Goal: Find contact information: Find contact information

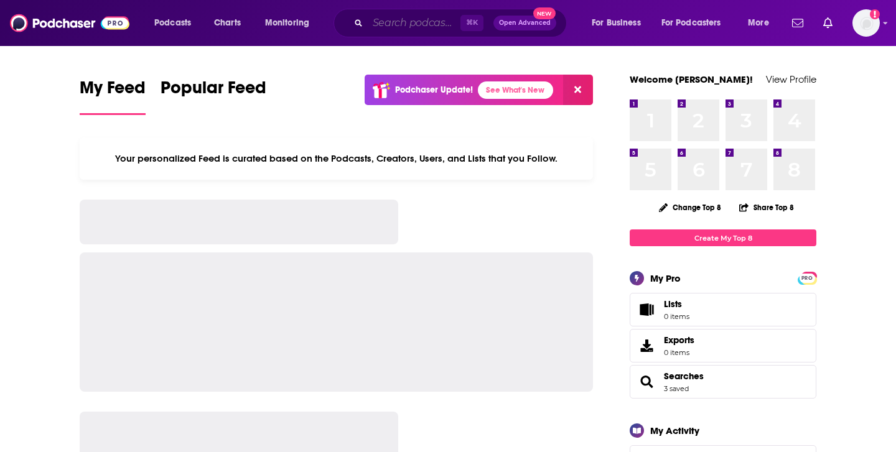
click at [385, 21] on input "Search podcasts, credits, & more..." at bounding box center [414, 23] width 93 height 20
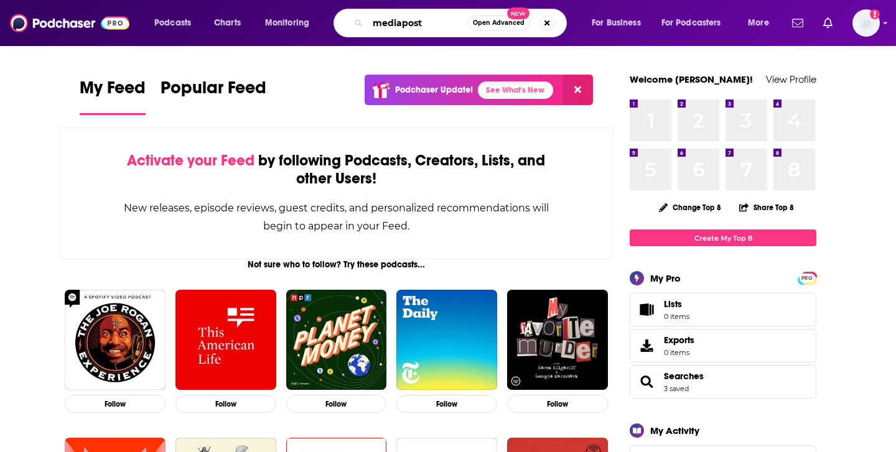
type input "mediapost"
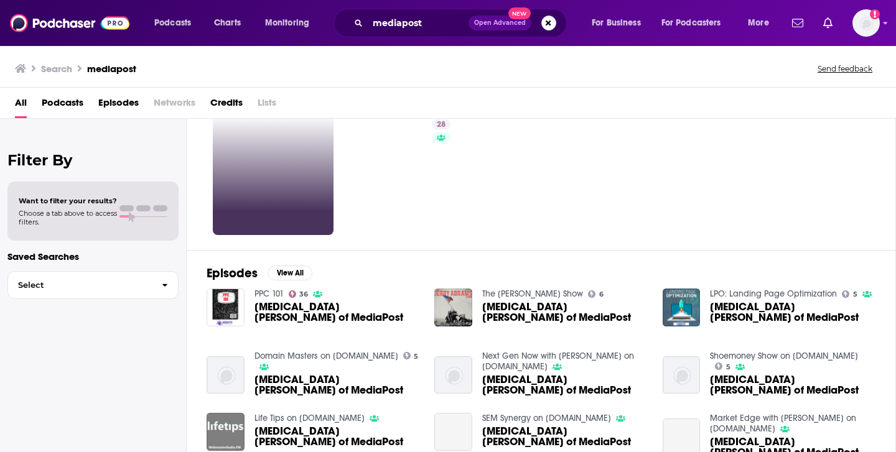
scroll to position [67, 0]
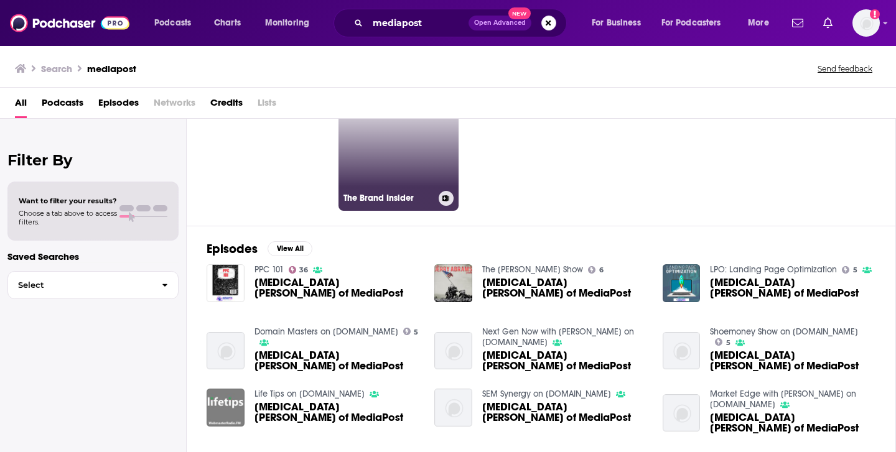
click at [378, 185] on link "28 The Brand Insider" at bounding box center [398, 150] width 121 height 121
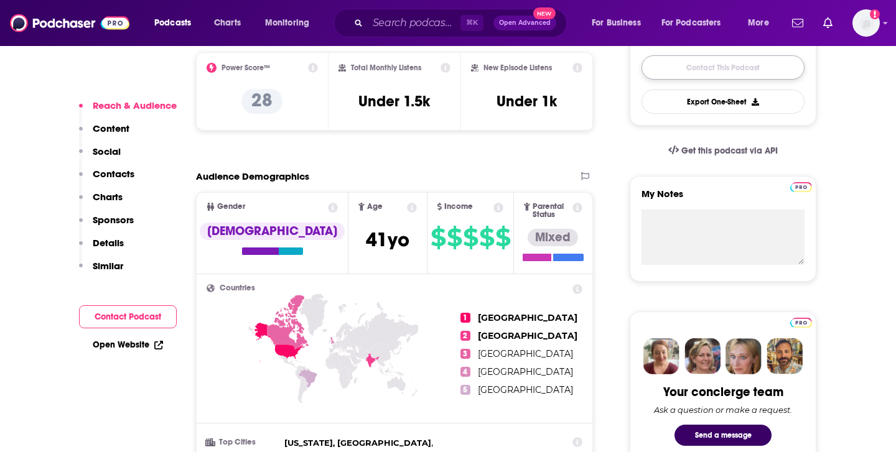
click at [732, 68] on link "Contact This Podcast" at bounding box center [722, 67] width 163 height 24
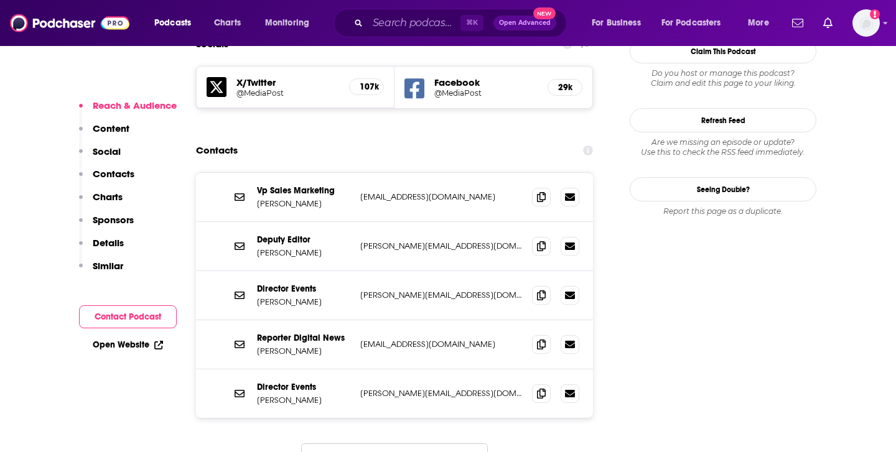
scroll to position [1092, 0]
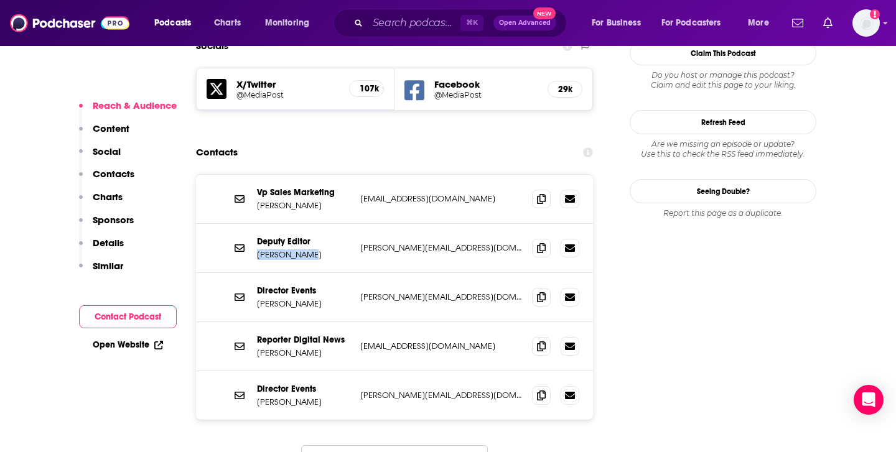
drag, startPoint x: 254, startPoint y: 192, endPoint x: 323, endPoint y: 193, distance: 69.1
click at [323, 224] on div "Deputy Editor Tanya Gazdik tanya@mediapost.com tanya@mediapost.com" at bounding box center [394, 248] width 397 height 49
copy p "Tanya Gazdik"
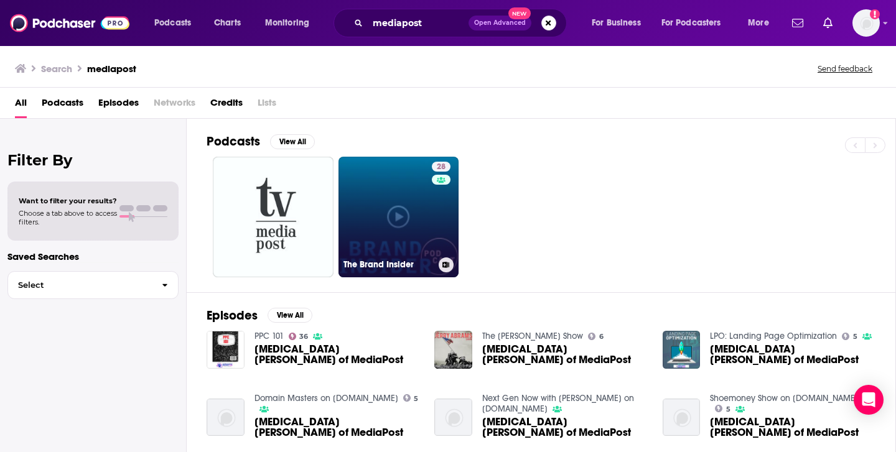
click at [384, 230] on link "28 The Brand Insider" at bounding box center [398, 217] width 121 height 121
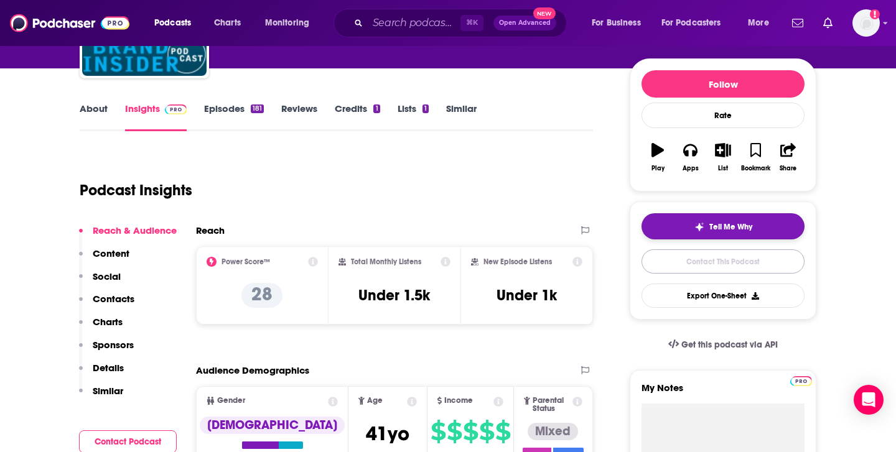
click at [725, 266] on link "Contact This Podcast" at bounding box center [722, 261] width 163 height 24
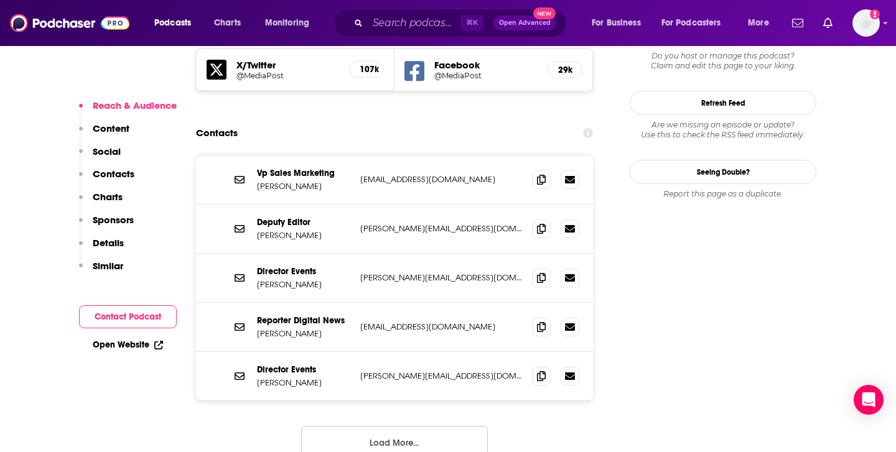
scroll to position [1110, 0]
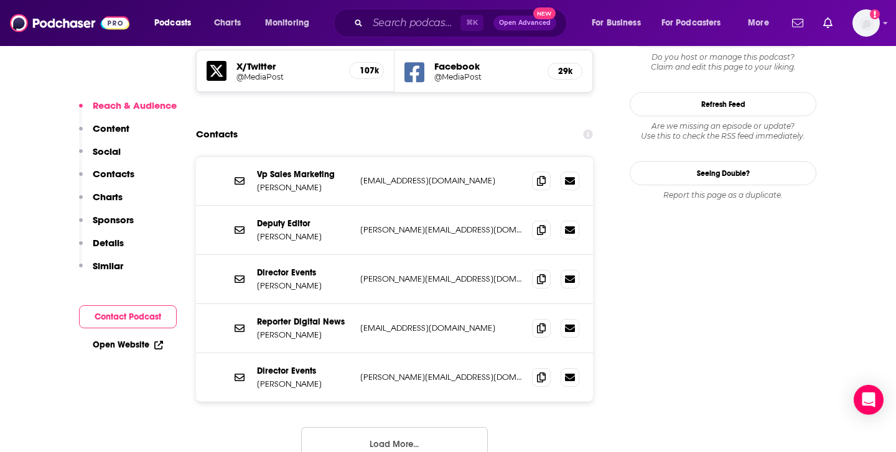
click at [147, 314] on button "Contact Podcast" at bounding box center [128, 316] width 98 height 23
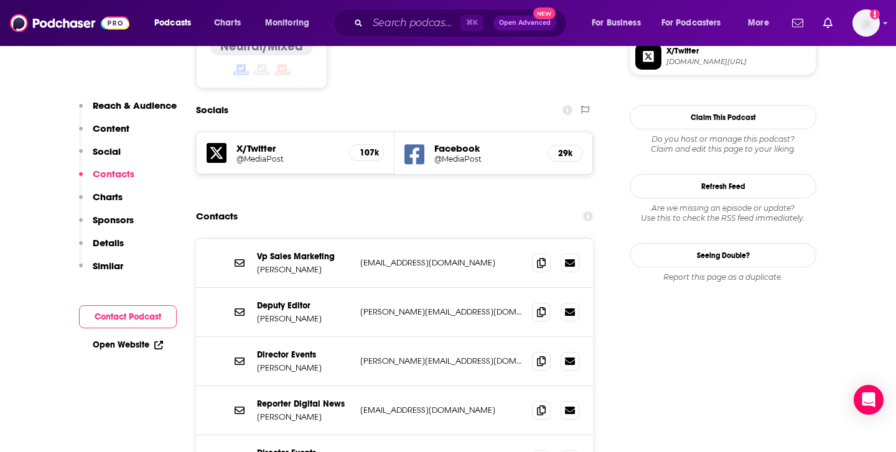
scroll to position [1033, 0]
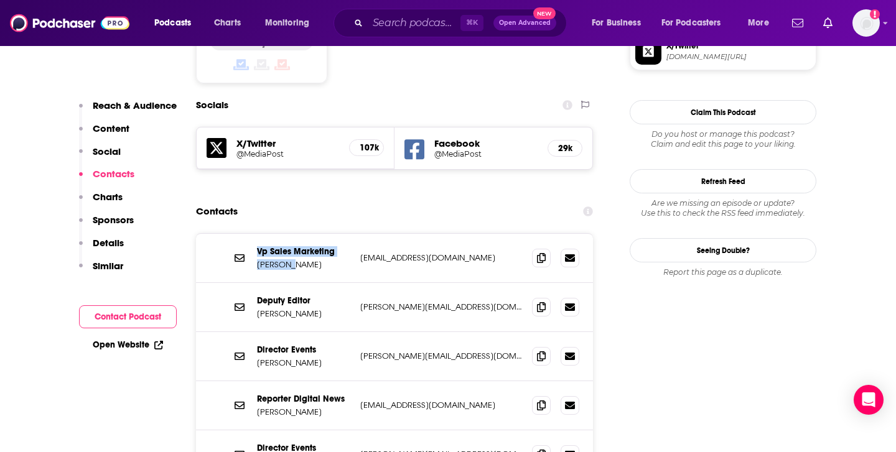
drag, startPoint x: 295, startPoint y: 205, endPoint x: 250, endPoint y: 203, distance: 45.4
click at [250, 234] on div "Vp Sales Marketing Seth Keo seth@mediapost.com seth@mediapost.com" at bounding box center [394, 258] width 397 height 49
copy div "Vp Sales Marketing Seth Keo"
drag, startPoint x: 309, startPoint y: 350, endPoint x: 258, endPoint y: 354, distance: 51.2
click at [258, 407] on p "Colin Kirkland" at bounding box center [303, 412] width 93 height 11
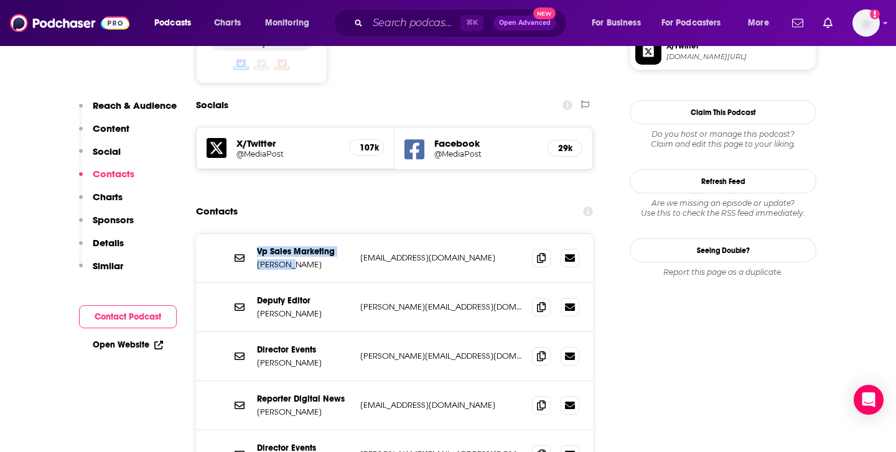
copy p "Colin Kirkland"
click at [381, 20] on input "Search podcasts, credits, & more..." at bounding box center [414, 23] width 93 height 20
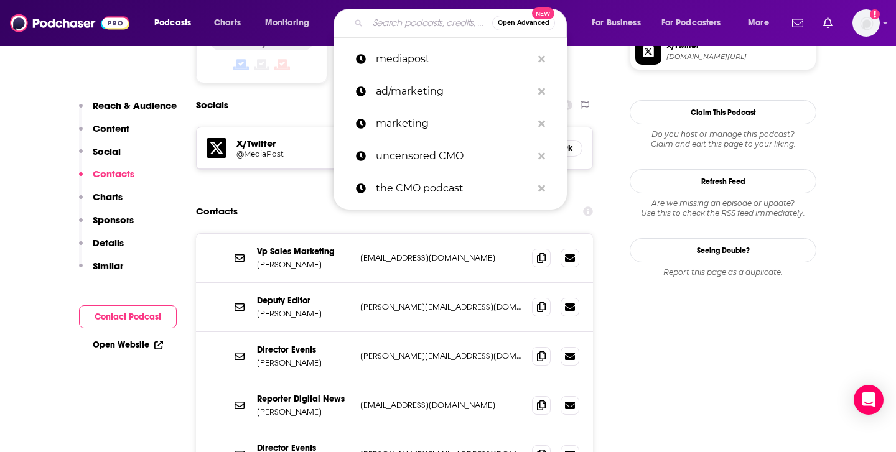
paste input "Campaign (US) (Podcast)"
type input "Campaign (US) (Podcast)"
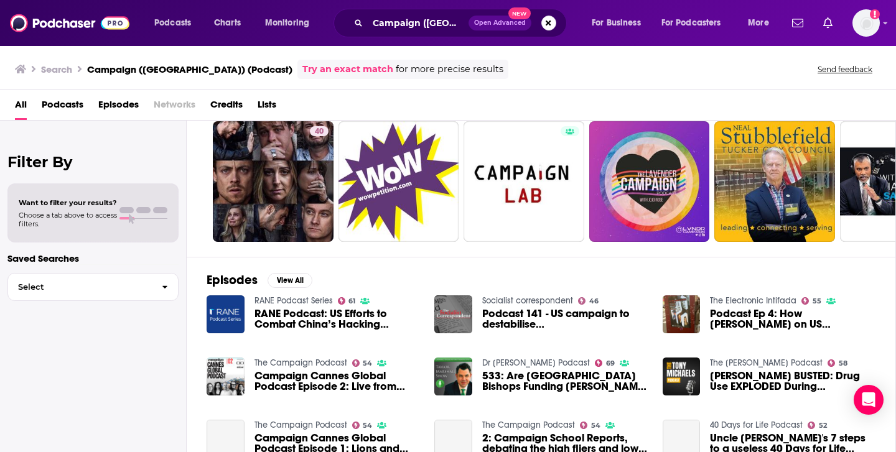
scroll to position [66, 0]
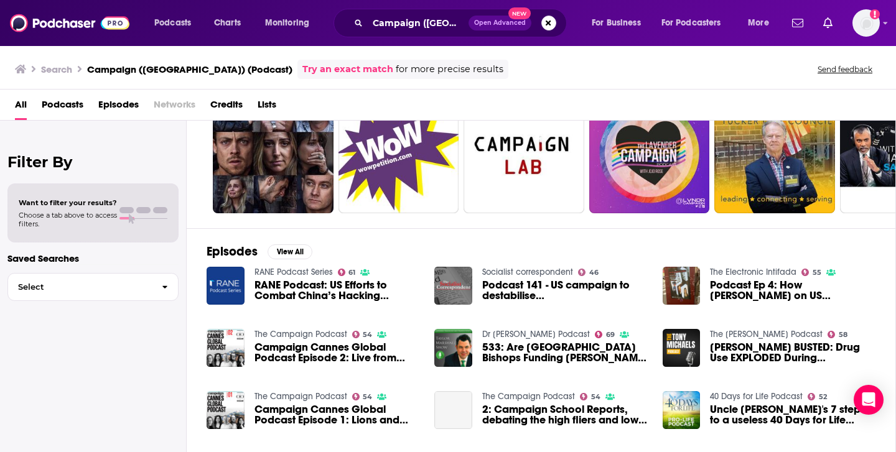
click at [303, 343] on span "Campaign Cannes Global Podcast Episode 2: Live from Campaign House" at bounding box center [336, 352] width 165 height 21
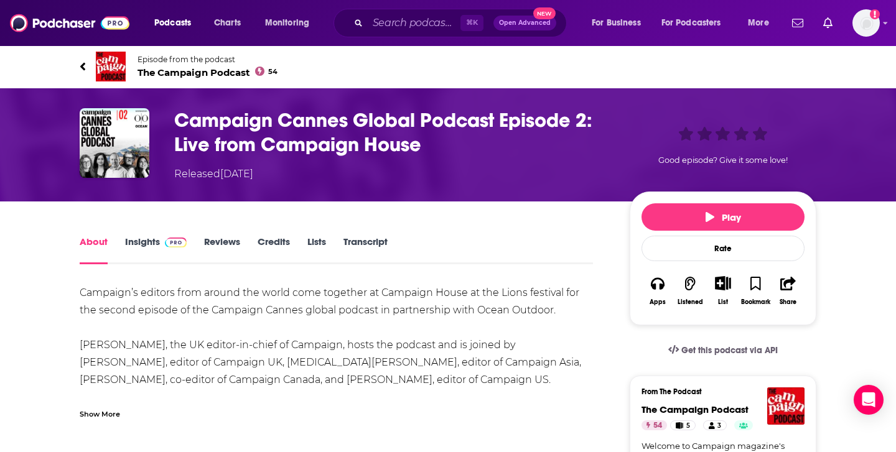
click at [162, 234] on div "About Insights Reviews Credits Lists Transcript" at bounding box center [336, 249] width 513 height 30
click at [156, 239] on link "Insights" at bounding box center [156, 250] width 62 height 29
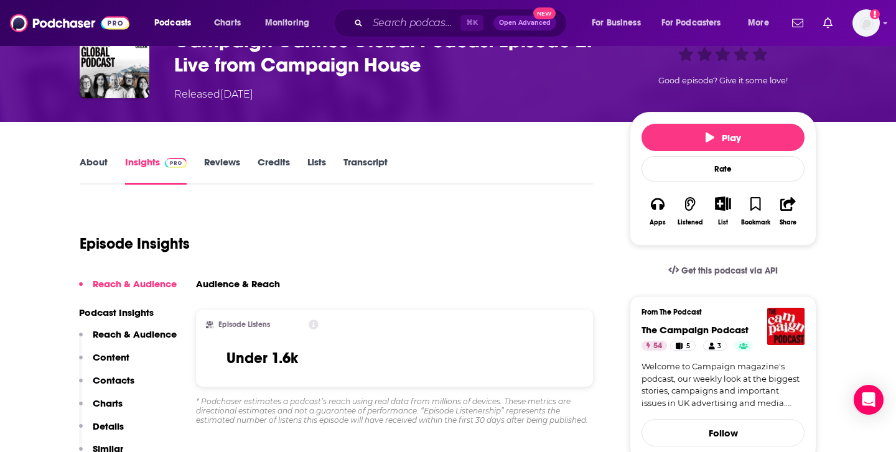
scroll to position [142, 0]
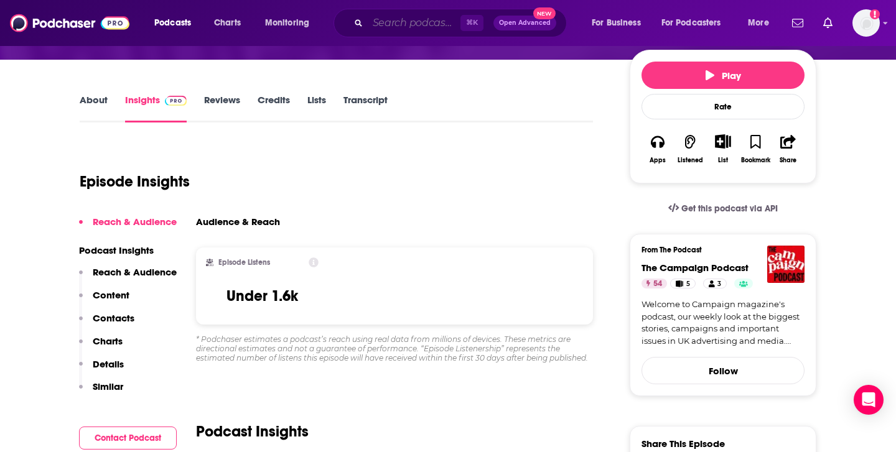
click at [440, 19] on input "Search podcasts, credits, & more..." at bounding box center [414, 23] width 93 height 20
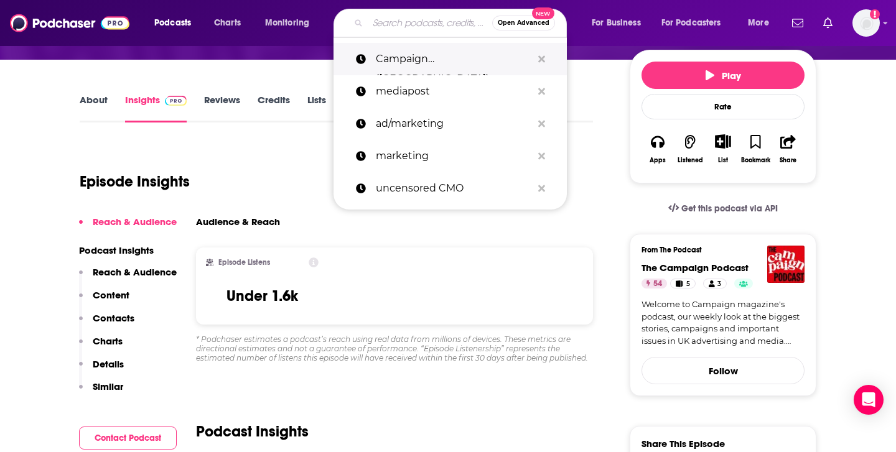
click at [416, 51] on p "Campaign (US) (Podcast)" at bounding box center [454, 59] width 156 height 32
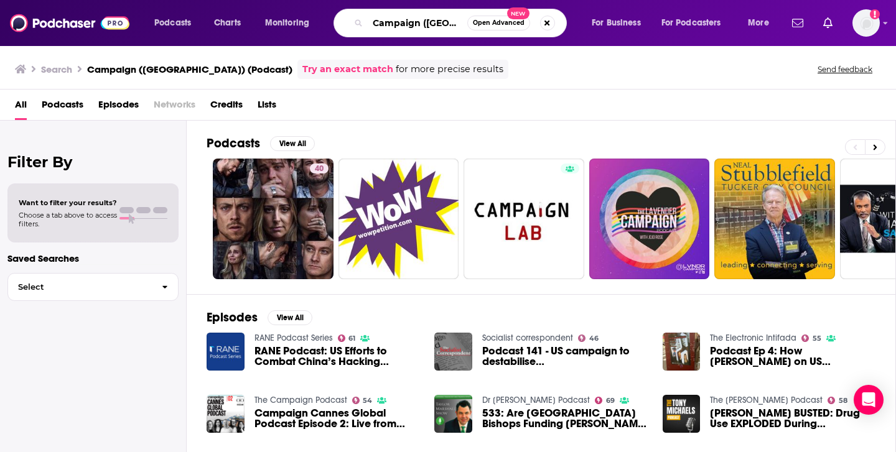
scroll to position [0, 25]
drag, startPoint x: 422, startPoint y: 25, endPoint x: 541, endPoint y: 30, distance: 118.9
click at [541, 30] on div "Campaign (US) (Podcast) Open Advanced New" at bounding box center [449, 23] width 233 height 29
type input "Campaign US"
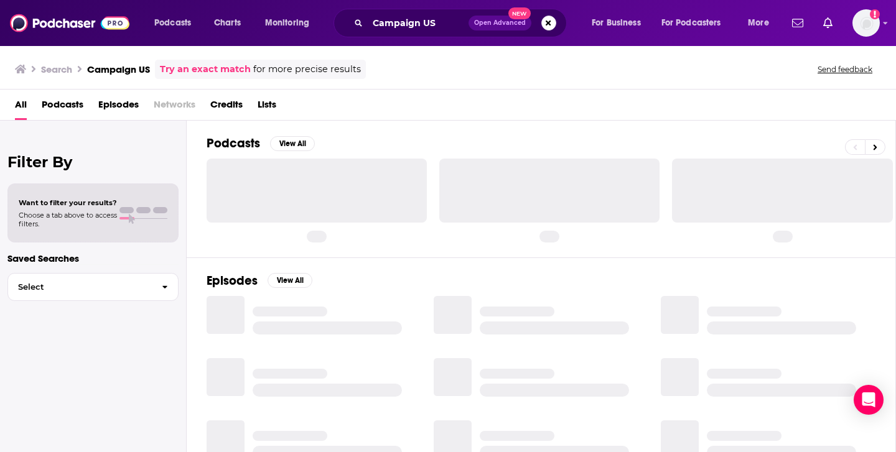
scroll to position [2, 0]
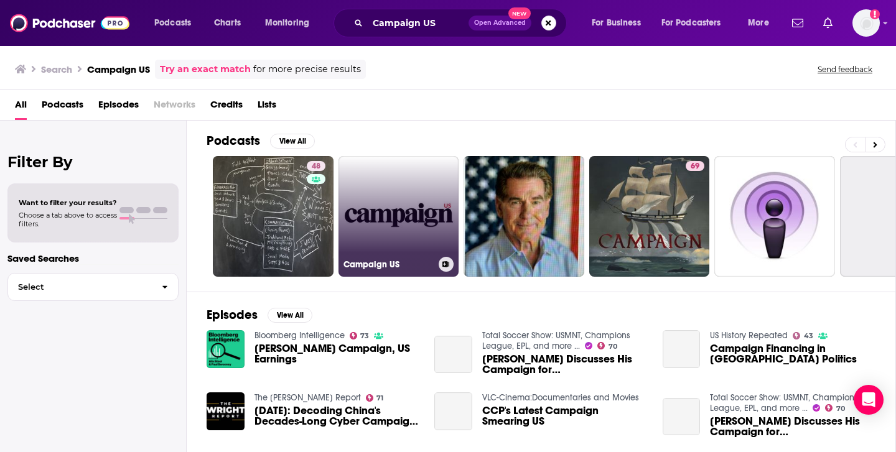
click at [407, 225] on link "Campaign US" at bounding box center [398, 216] width 121 height 121
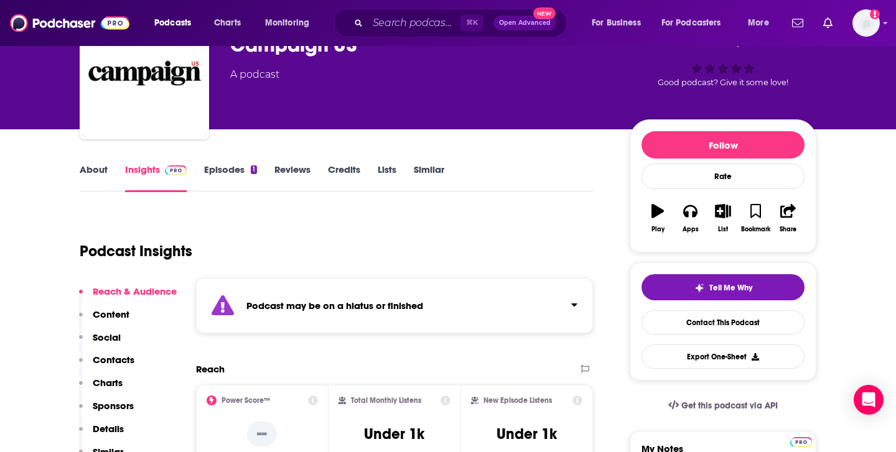
scroll to position [81, 0]
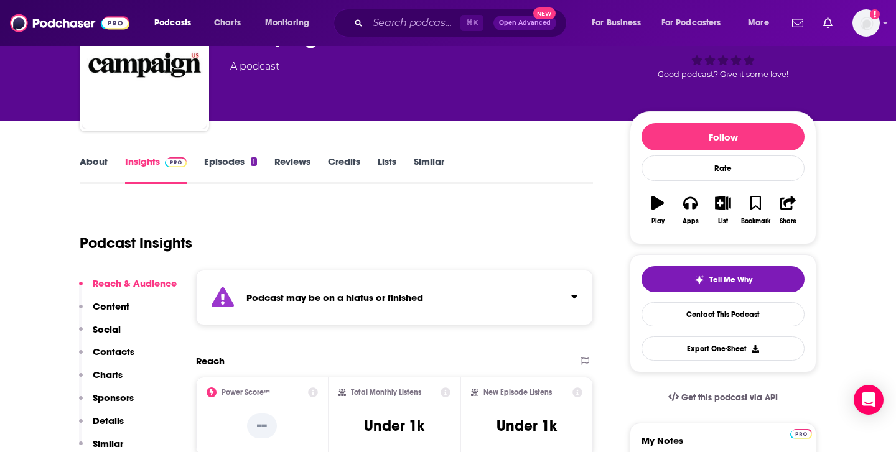
click at [228, 164] on link "Episodes 1" at bounding box center [230, 170] width 53 height 29
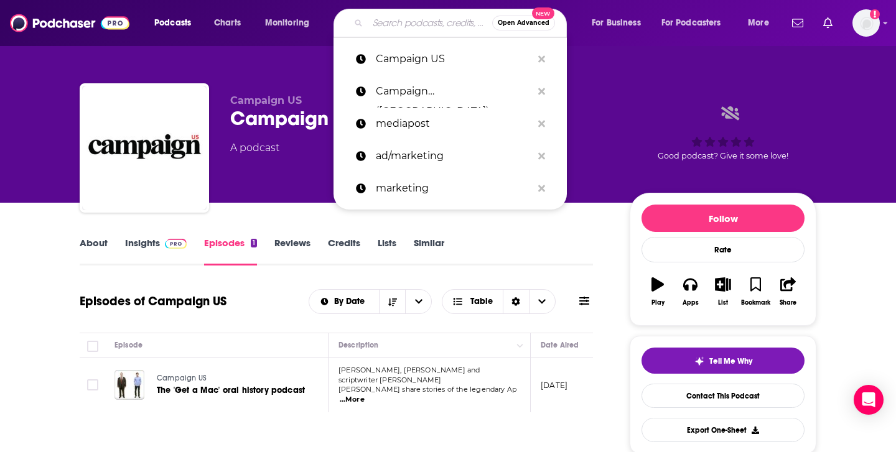
click at [416, 27] on input "Search podcasts, credits, & more..." at bounding box center [430, 23] width 124 height 20
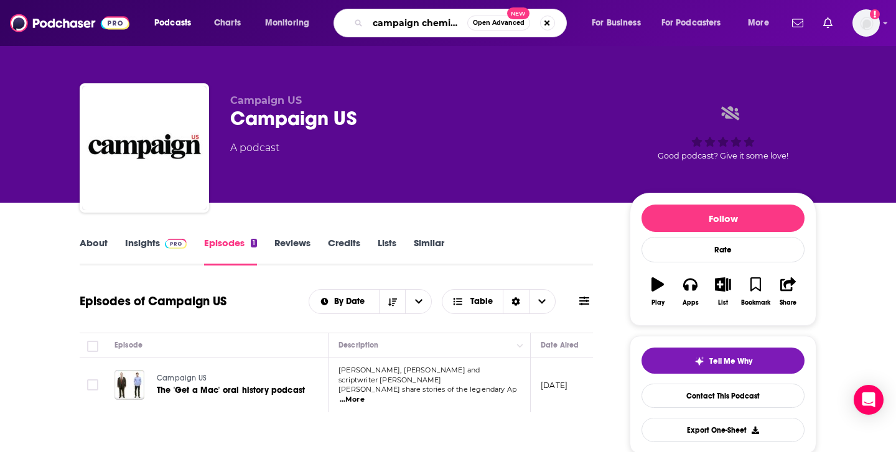
type input "campaign chemistry"
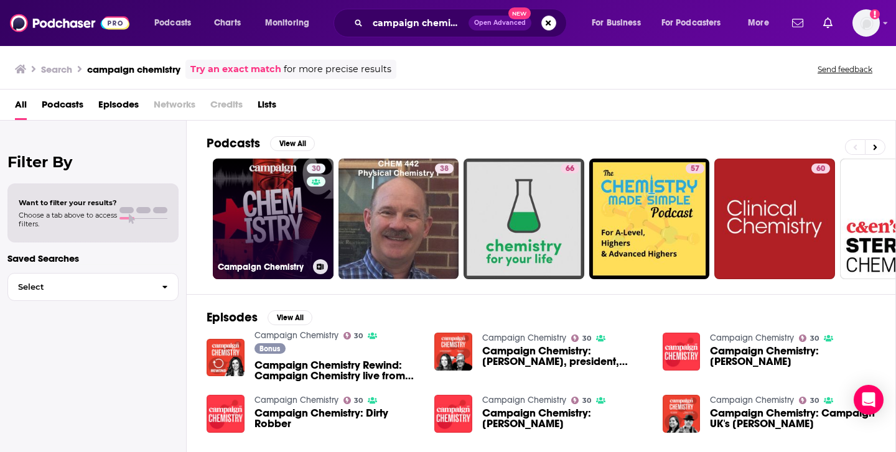
click at [285, 219] on link "30 Campaign Chemistry" at bounding box center [273, 219] width 121 height 121
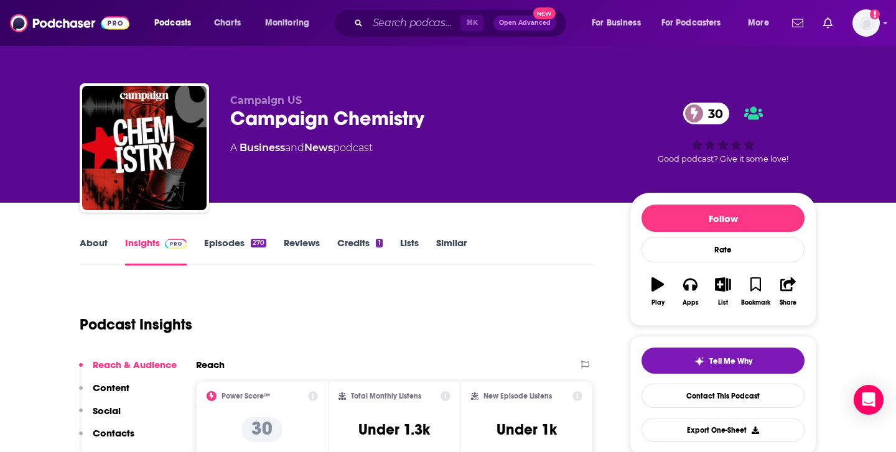
click at [175, 243] on img at bounding box center [176, 244] width 22 height 10
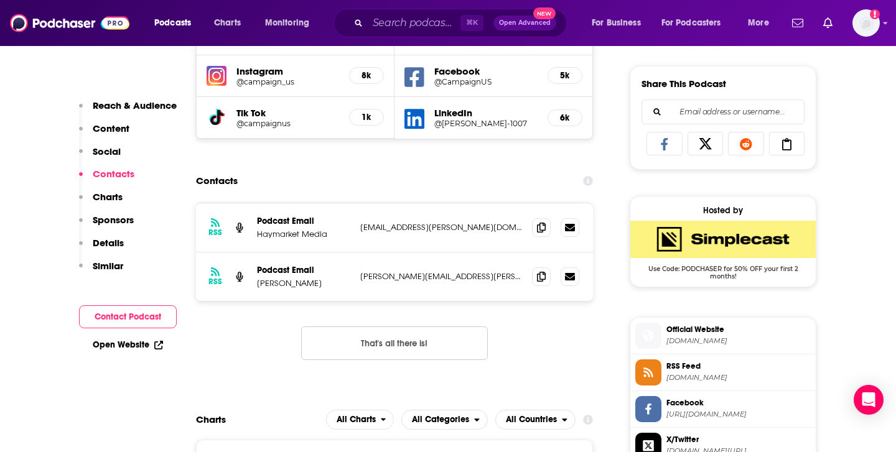
scroll to position [765, 0]
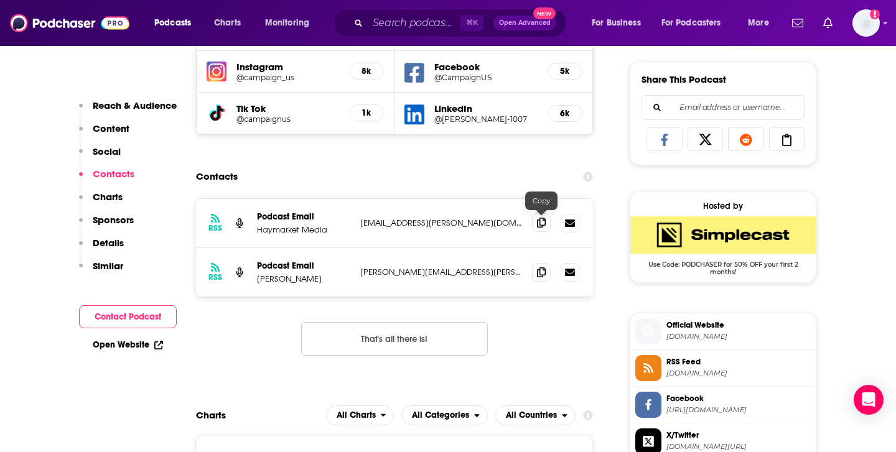
click at [544, 221] on icon at bounding box center [541, 223] width 9 height 10
click at [542, 268] on icon at bounding box center [541, 272] width 9 height 10
click at [401, 24] on input "Search podcasts, credits, & more..." at bounding box center [414, 23] width 93 height 20
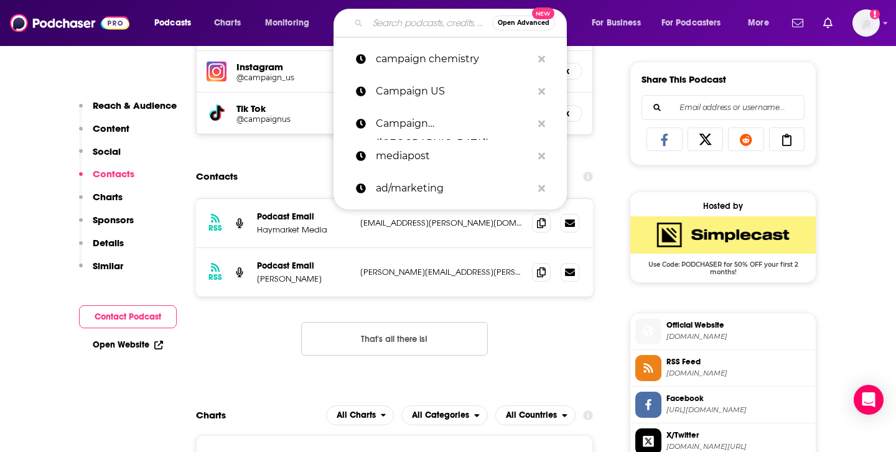
paste input "Marketer's Brief Podcast"
type input "Marketer's Brief Podcast"
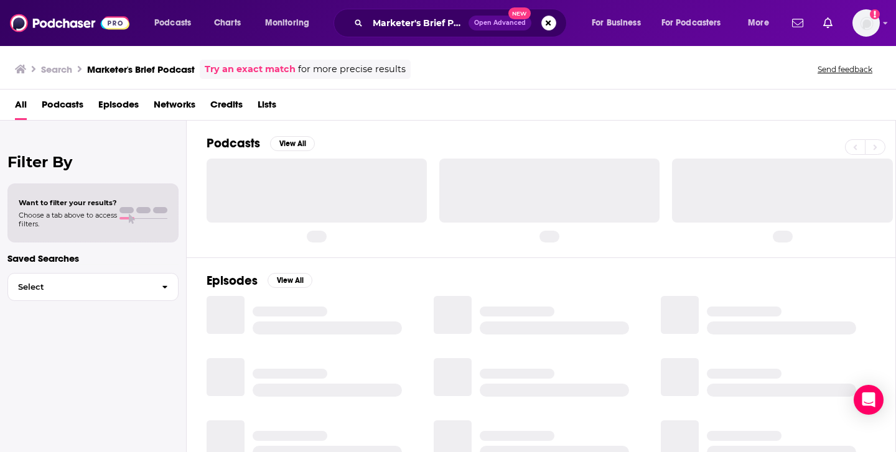
scroll to position [11, 0]
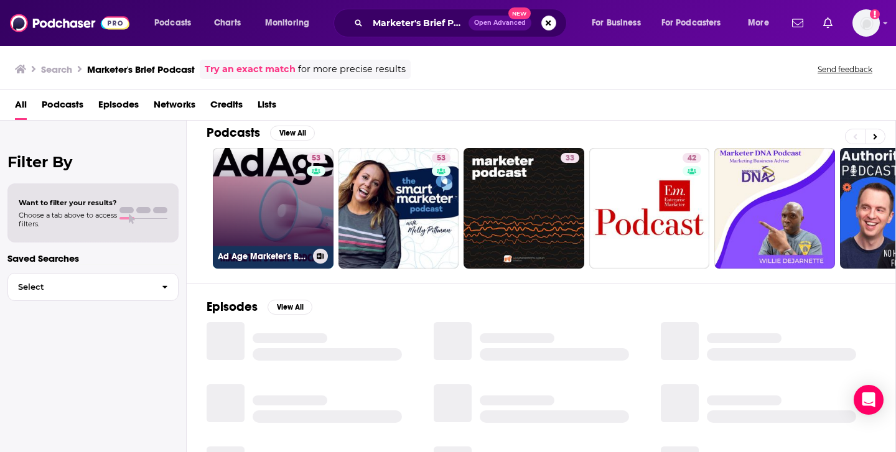
click at [236, 230] on link "53 Ad Age Marketer's Brief" at bounding box center [273, 208] width 121 height 121
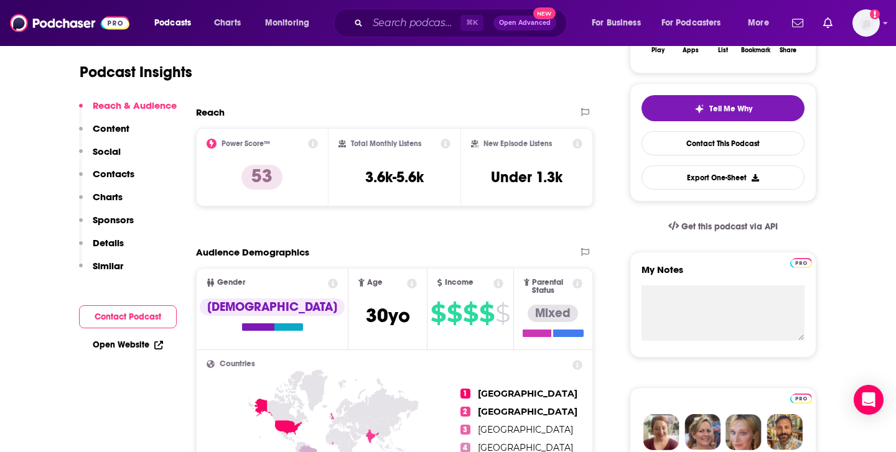
click at [136, 322] on button "Contact Podcast" at bounding box center [128, 316] width 98 height 23
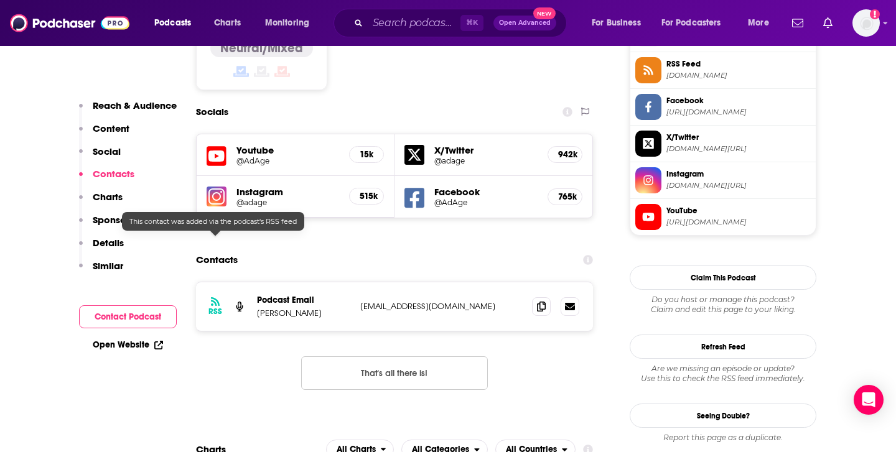
scroll to position [1068, 0]
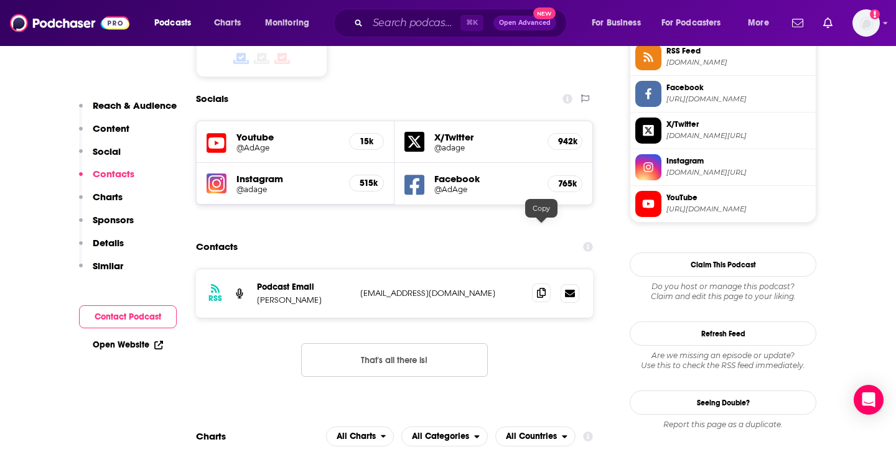
click at [542, 288] on icon at bounding box center [541, 293] width 9 height 10
click at [394, 24] on input "Search podcasts, credits, & more..." at bounding box center [414, 23] width 93 height 20
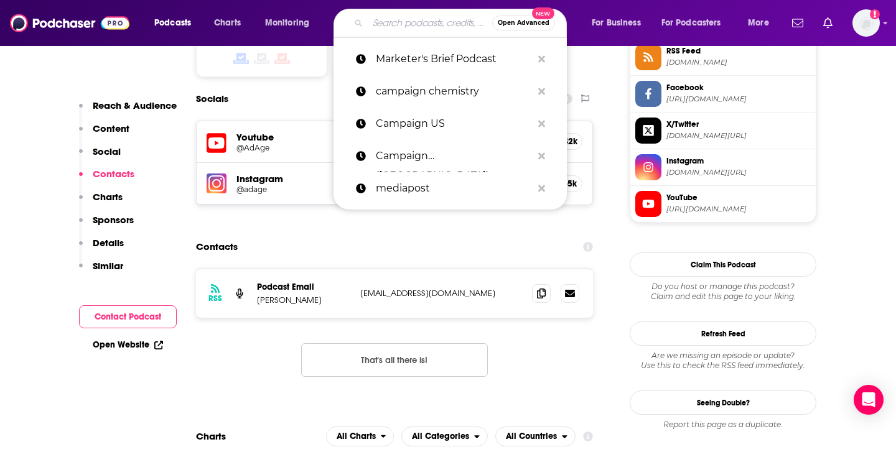
paste input "The Speed of Culture Podcast"
type input "The Speed of Culture Podcast"
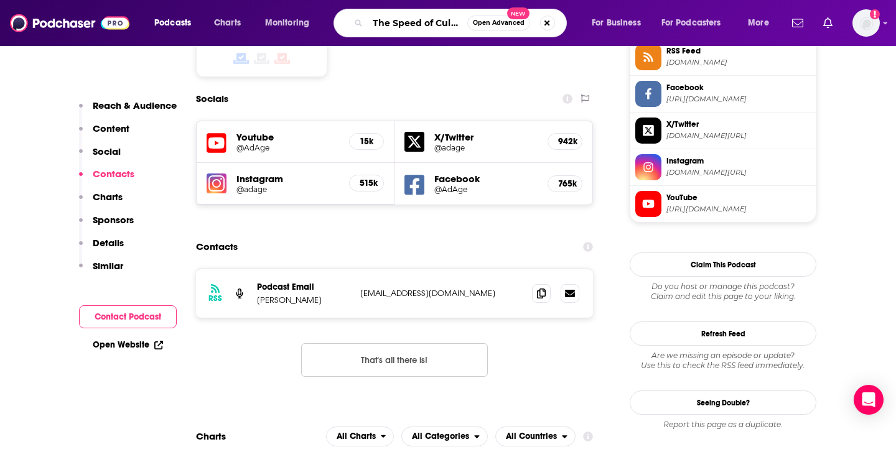
scroll to position [0, 47]
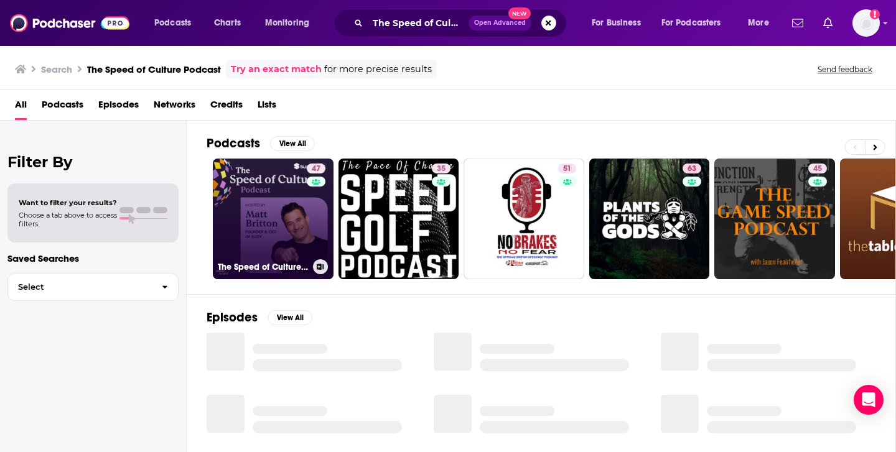
click at [264, 240] on link "47 The Speed of Culture Podcast" at bounding box center [273, 219] width 121 height 121
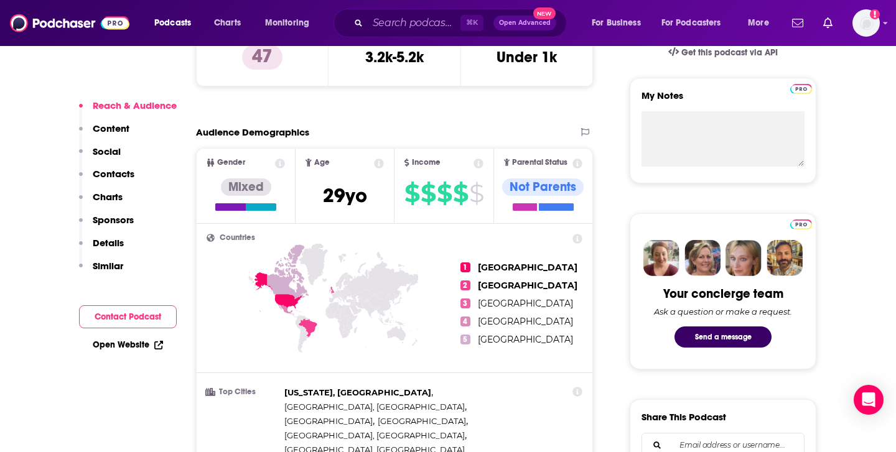
scroll to position [495, 0]
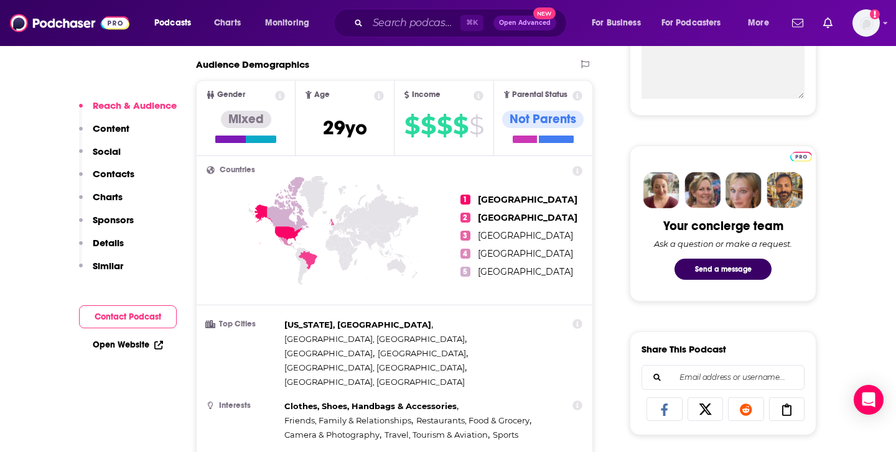
click at [120, 177] on p "Contacts" at bounding box center [114, 174] width 42 height 12
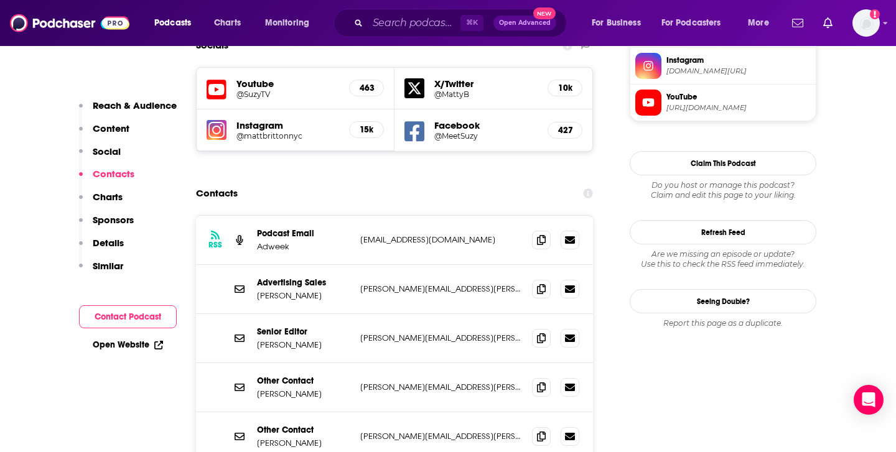
scroll to position [1174, 0]
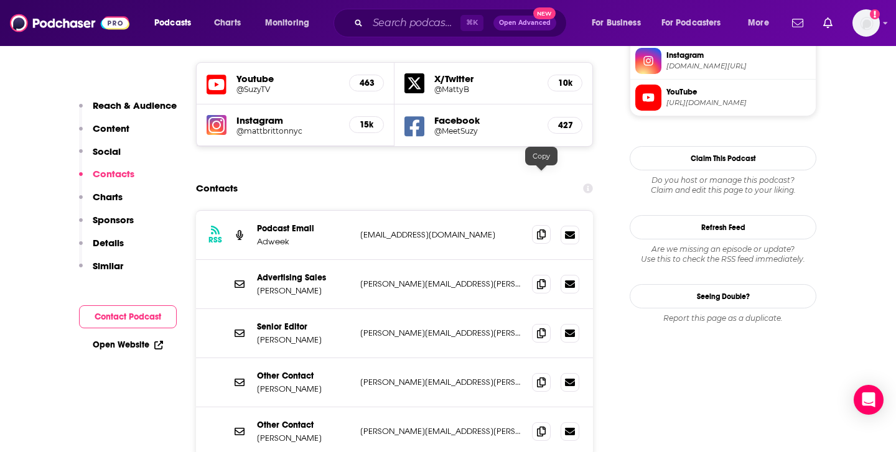
click at [543, 230] on icon at bounding box center [541, 235] width 9 height 10
click at [395, 21] on input "Search podcasts, credits, & more..." at bounding box center [414, 23] width 93 height 20
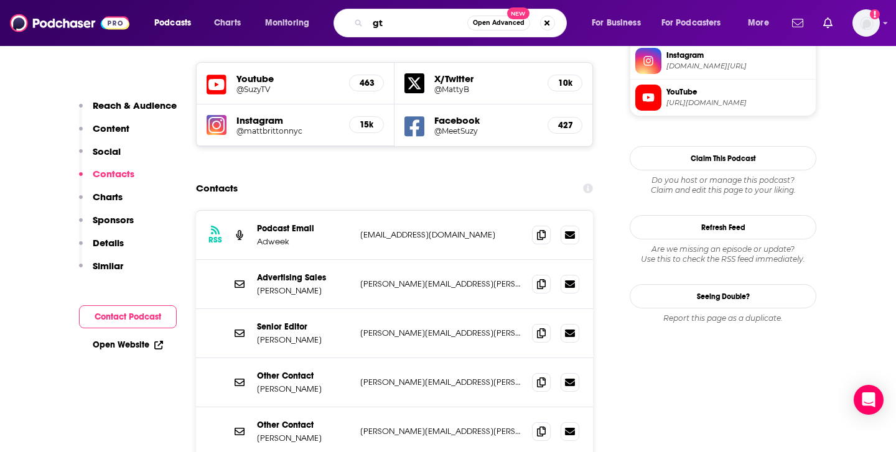
type input "g"
type input "the drun"
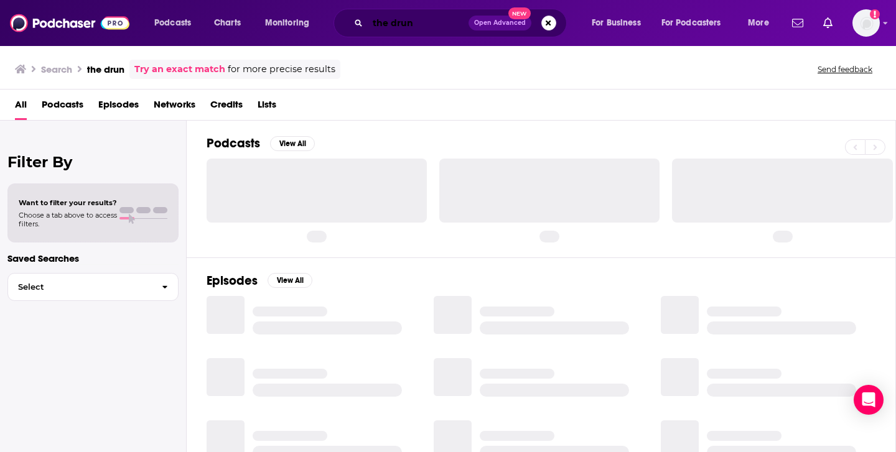
click at [445, 21] on input "the drun" at bounding box center [418, 23] width 101 height 20
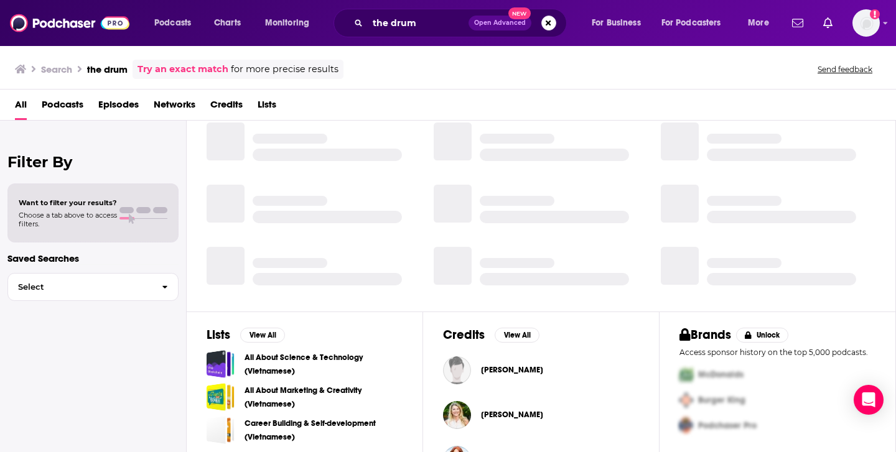
scroll to position [250, 0]
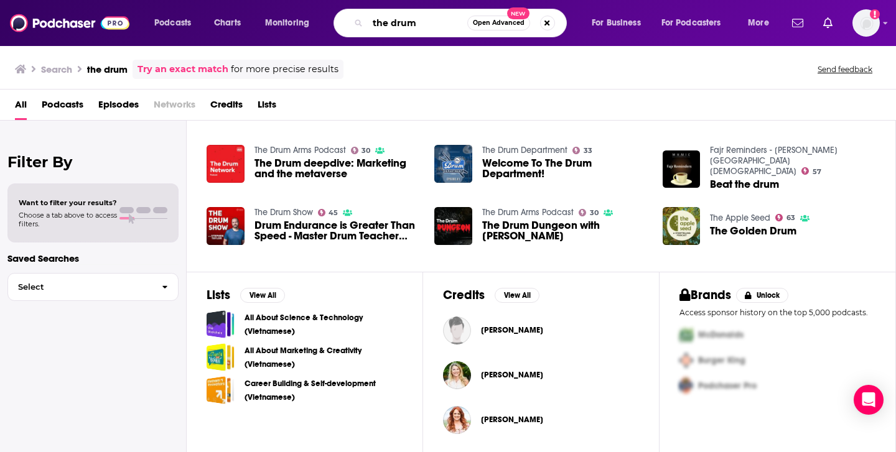
click at [434, 21] on input "the drum" at bounding box center [418, 23] width 100 height 20
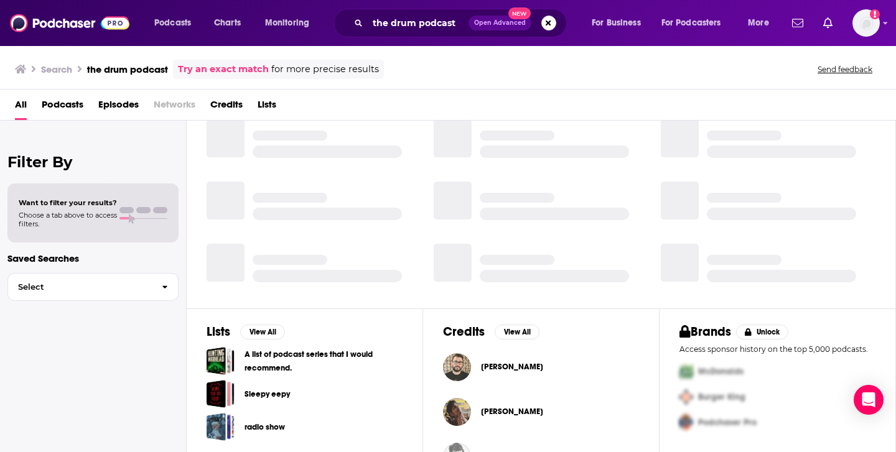
scroll to position [250, 0]
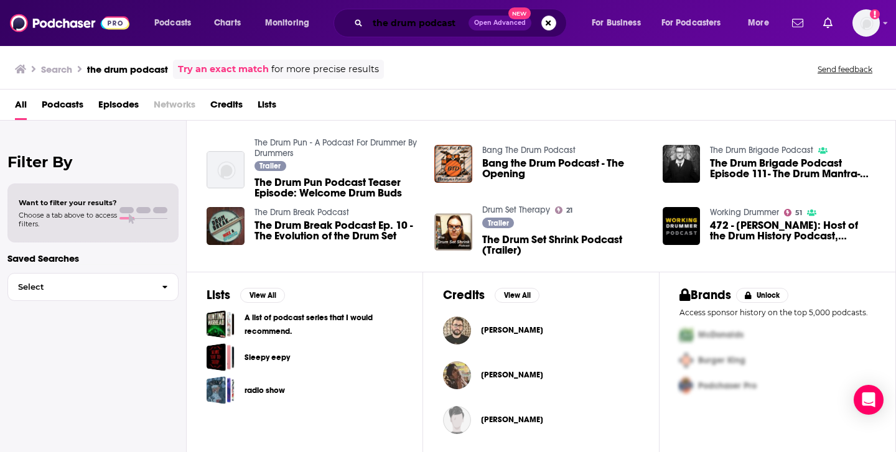
click at [425, 27] on input "the drum podcast" at bounding box center [418, 23] width 101 height 20
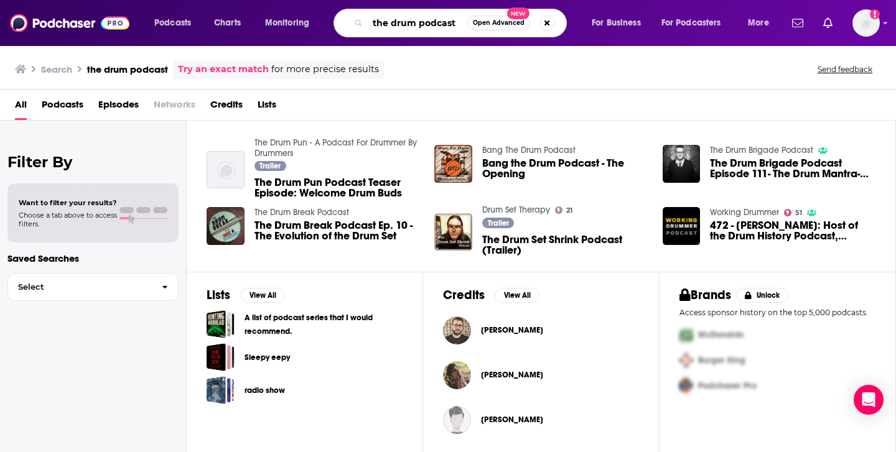
click at [425, 27] on input "the drum podcast" at bounding box center [418, 23] width 100 height 20
paste input "The Drum P"
type input "The Drum Podcast"
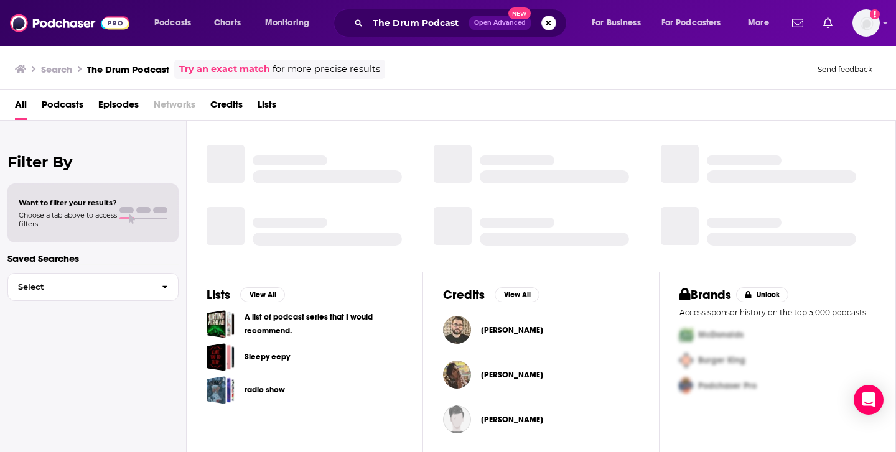
scroll to position [250, 0]
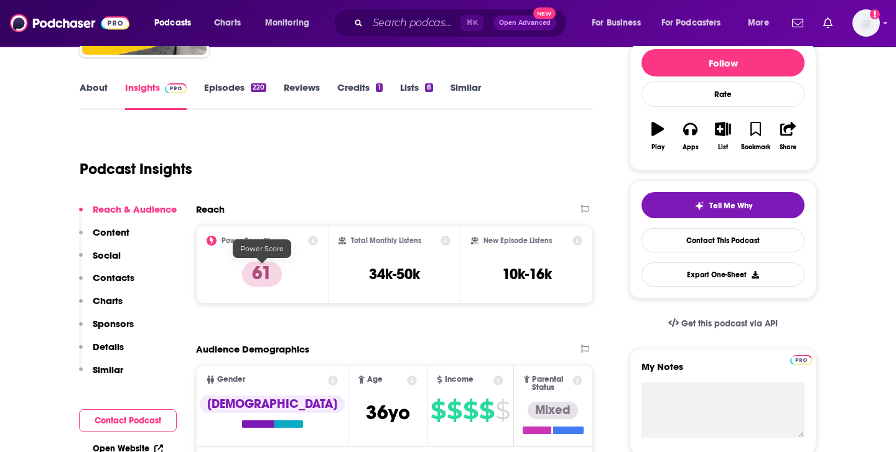
scroll to position [159, 0]
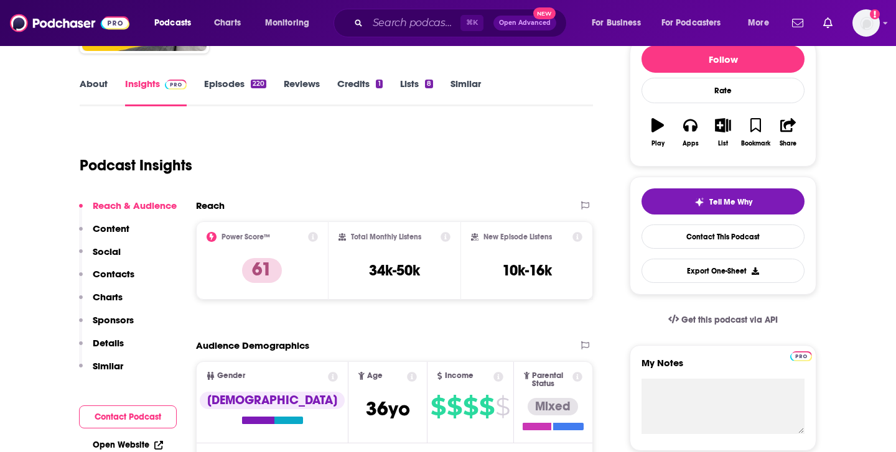
click at [121, 269] on p "Contacts" at bounding box center [114, 274] width 42 height 12
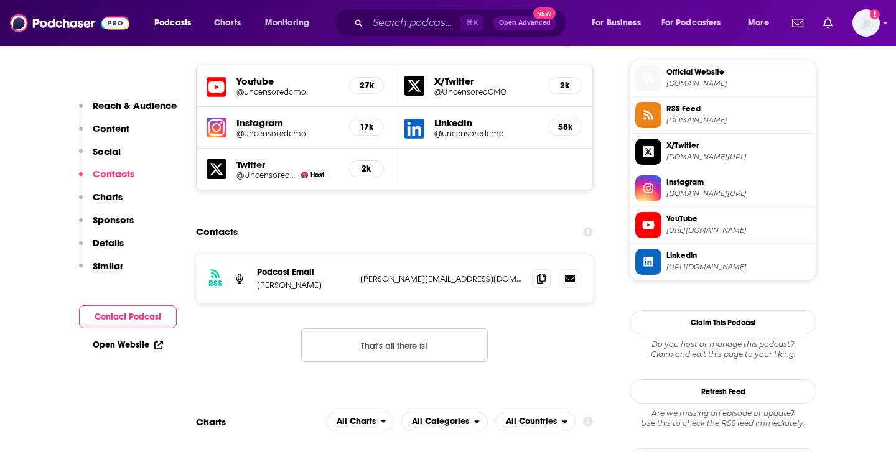
scroll to position [1110, 0]
click at [541, 272] on icon at bounding box center [541, 277] width 9 height 10
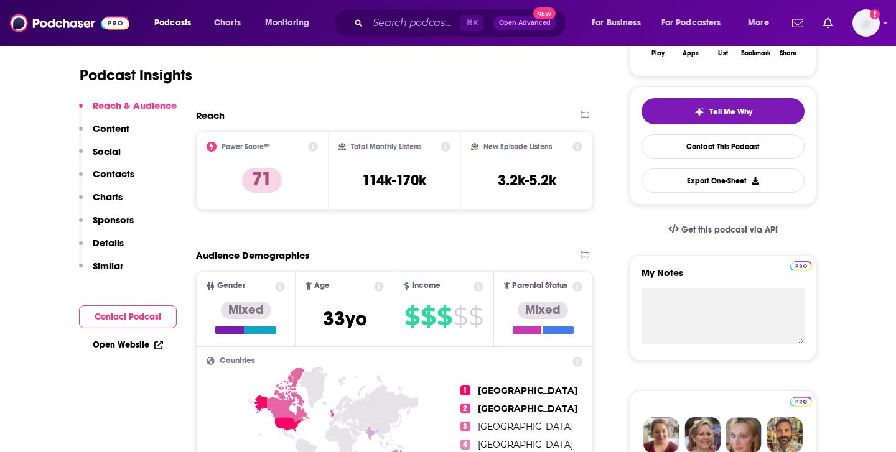
click at [120, 179] on p "Contacts" at bounding box center [114, 174] width 42 height 12
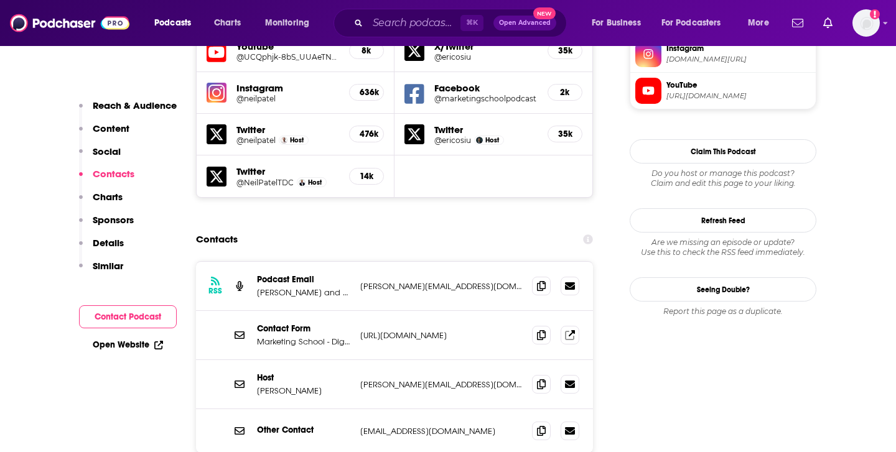
scroll to position [1168, 0]
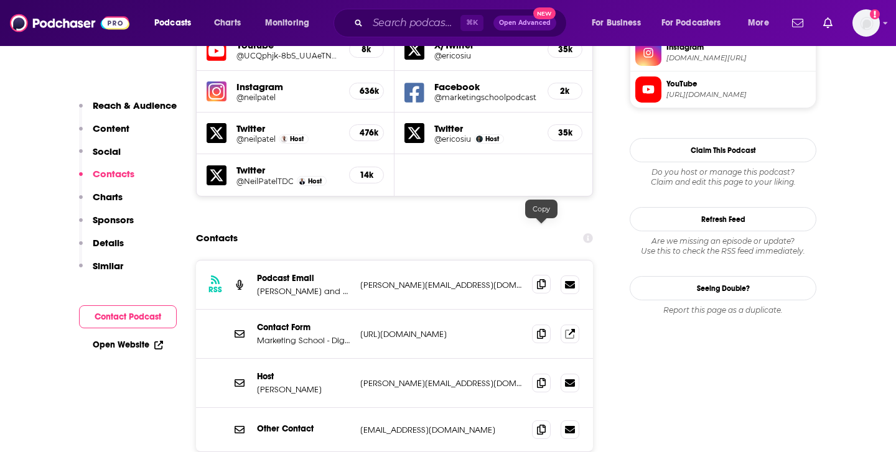
click at [541, 279] on icon at bounding box center [541, 284] width 9 height 10
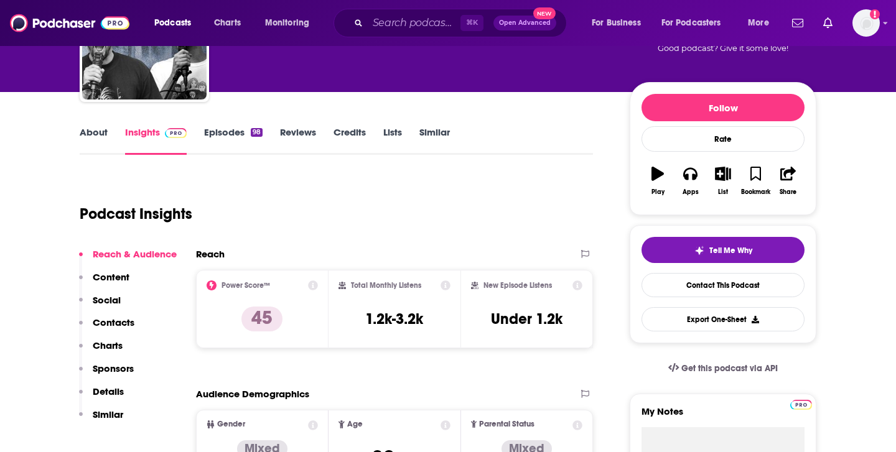
scroll to position [121, 0]
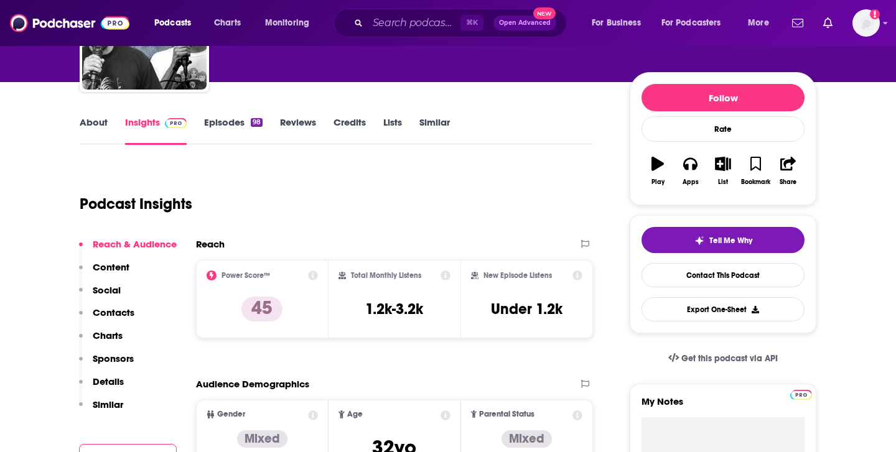
click at [114, 310] on p "Contacts" at bounding box center [114, 313] width 42 height 12
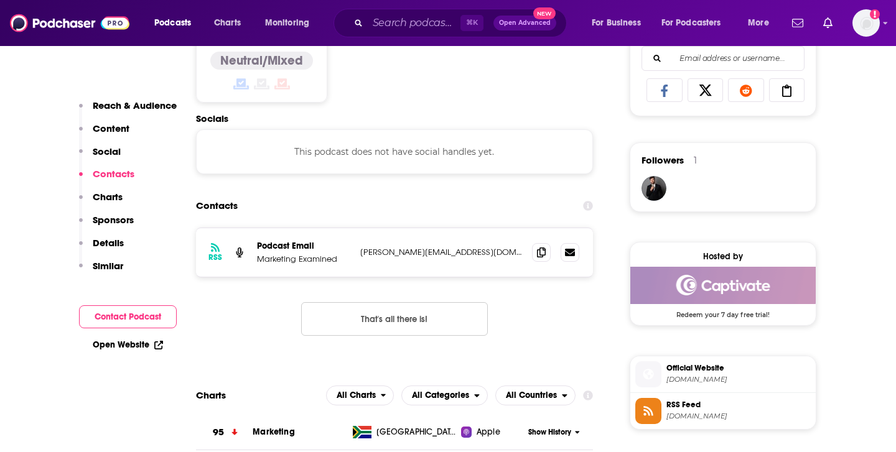
scroll to position [835, 0]
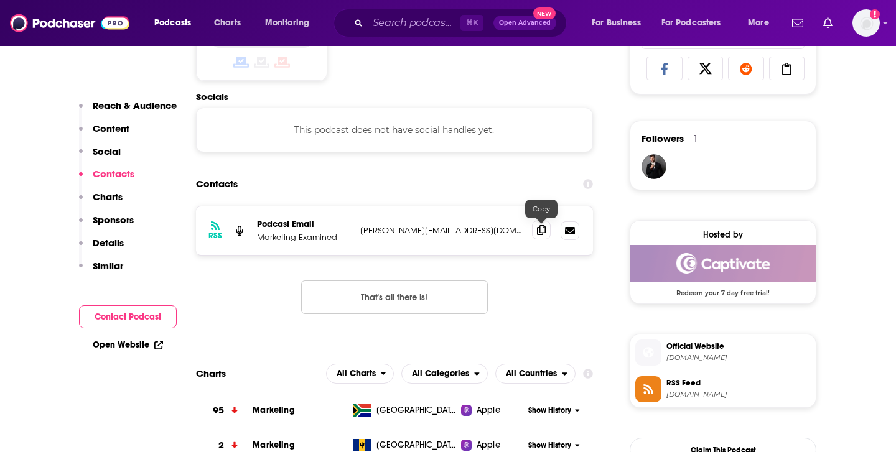
click at [547, 235] on span at bounding box center [541, 230] width 19 height 19
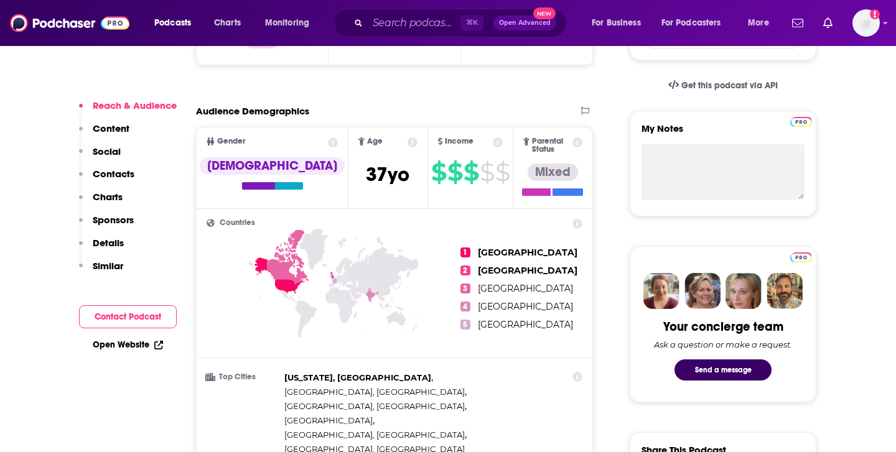
click at [112, 180] on button "Contacts" at bounding box center [106, 179] width 55 height 23
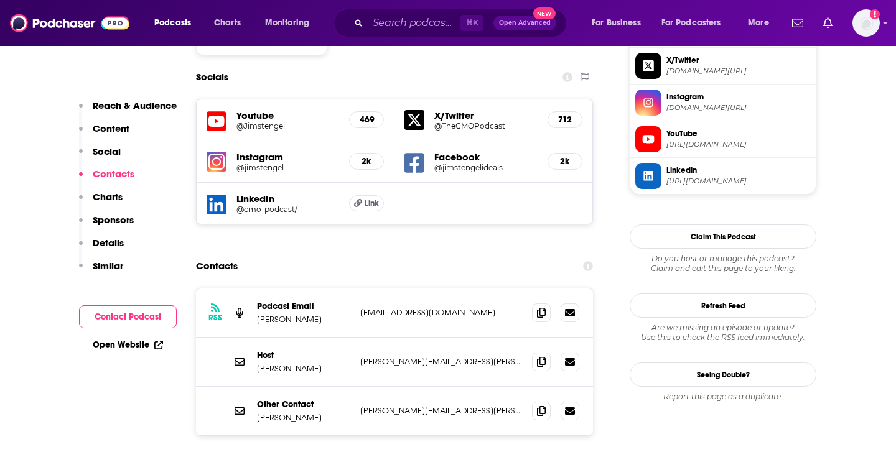
scroll to position [1123, 0]
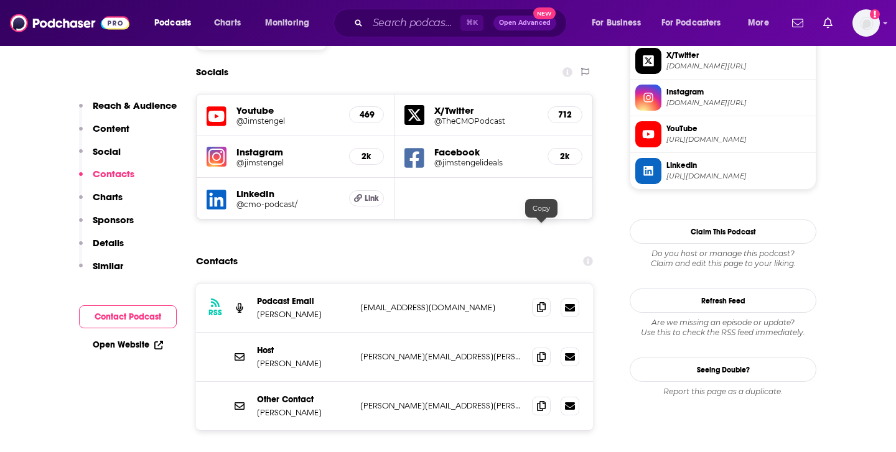
click at [541, 302] on icon at bounding box center [541, 307] width 9 height 10
click at [539, 351] on icon at bounding box center [541, 356] width 9 height 10
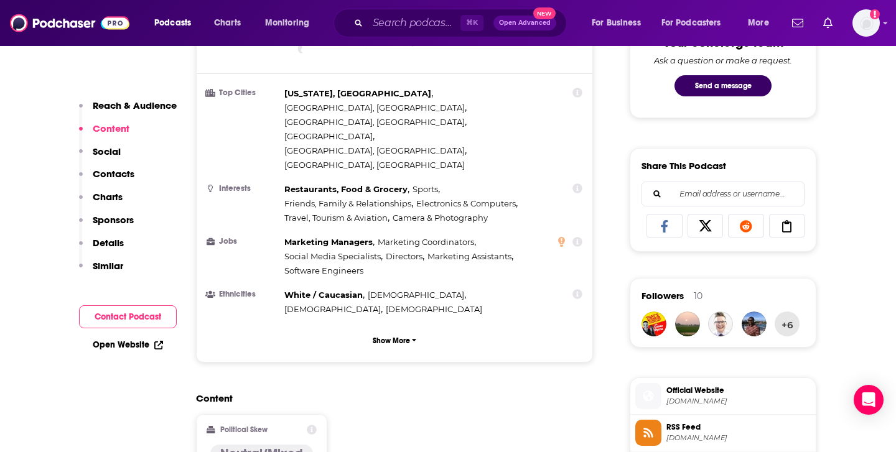
scroll to position [593, 0]
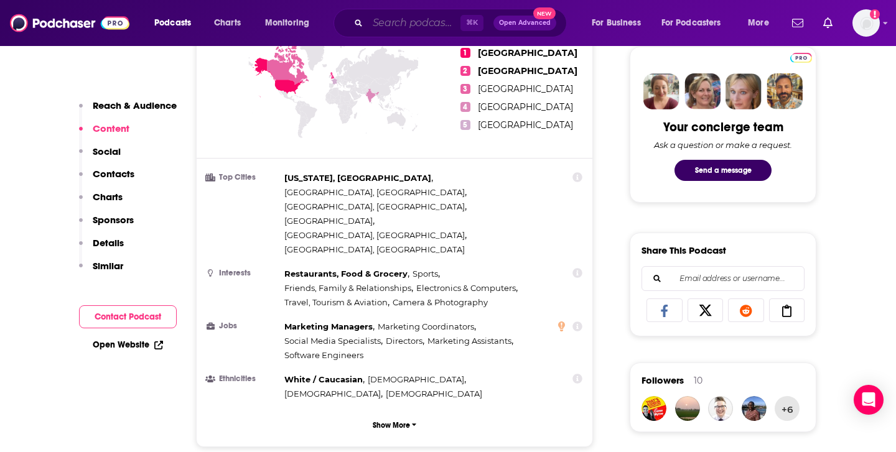
click at [421, 24] on input "Search podcasts, credits, & more..." at bounding box center [414, 23] width 93 height 20
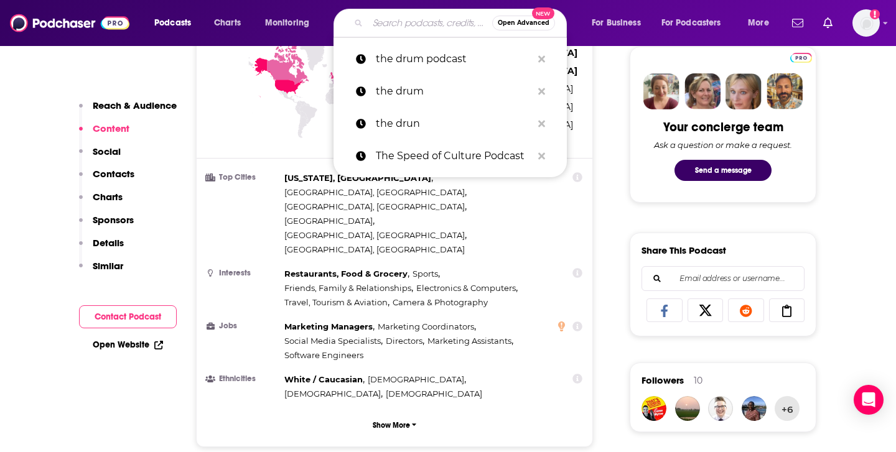
paste input "Marketer's Brief Podcast"
type input "Marketer's Brief Podcast"
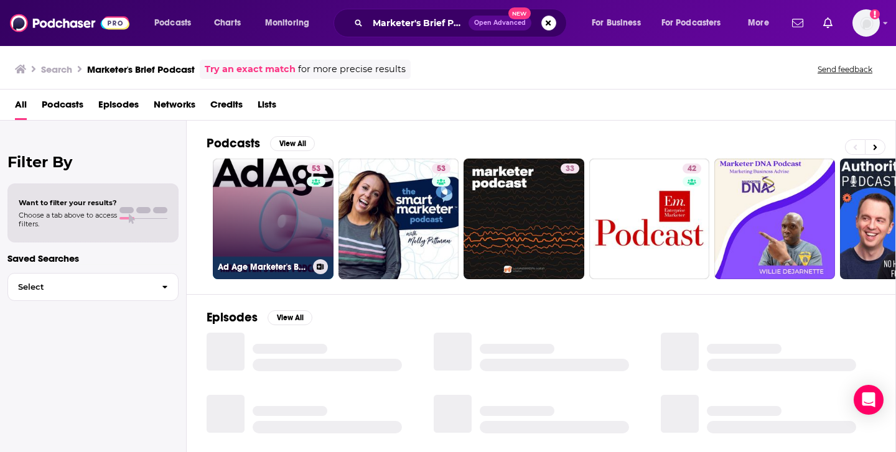
click at [258, 249] on link "53 Ad Age Marketer's Brief" at bounding box center [273, 219] width 121 height 121
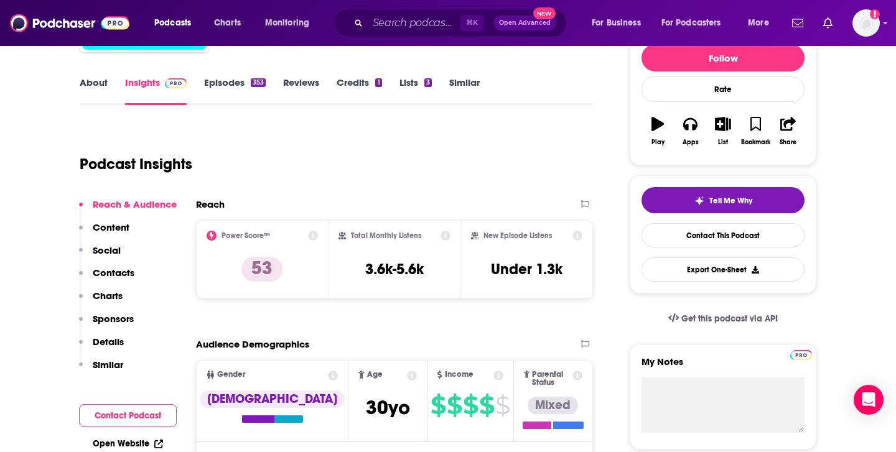
click at [113, 277] on p "Contacts" at bounding box center [114, 273] width 42 height 12
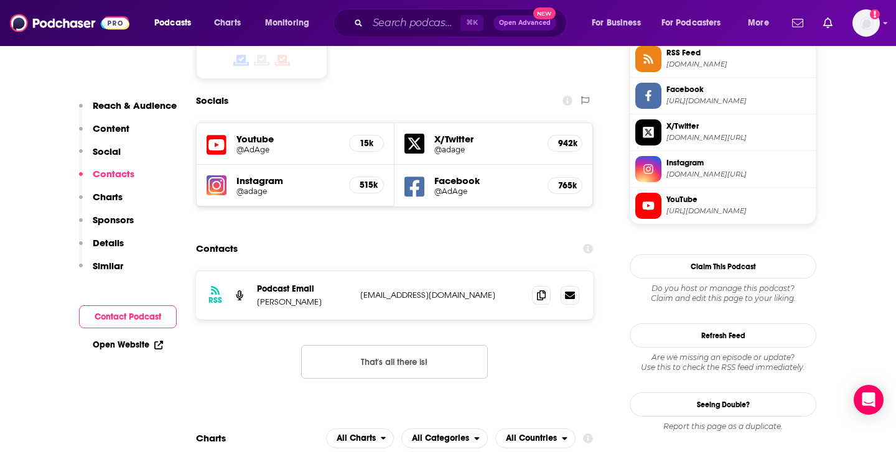
scroll to position [1068, 0]
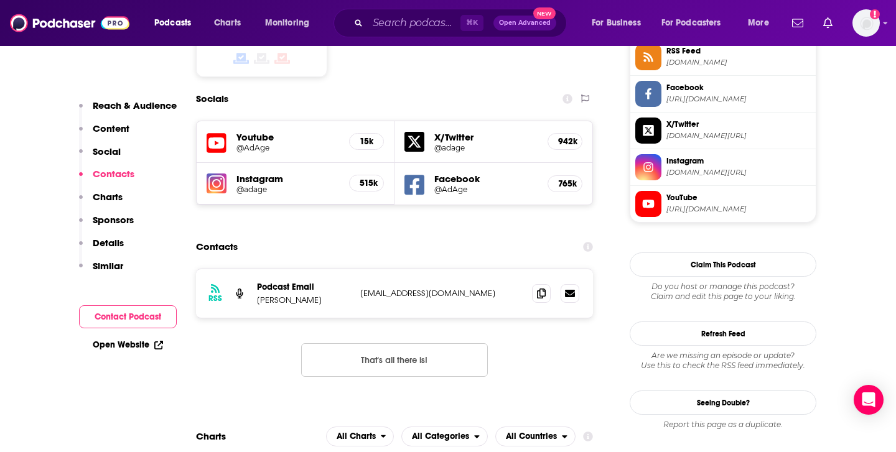
click at [279, 282] on p "Podcast Email" at bounding box center [303, 287] width 93 height 11
drag, startPoint x: 309, startPoint y: 240, endPoint x: 259, endPoint y: 218, distance: 53.7
click at [259, 269] on div "RSS Podcast Email [PERSON_NAME] [EMAIL_ADDRESS][DOMAIN_NAME] [EMAIL_ADDRESS][DO…" at bounding box center [394, 293] width 397 height 49
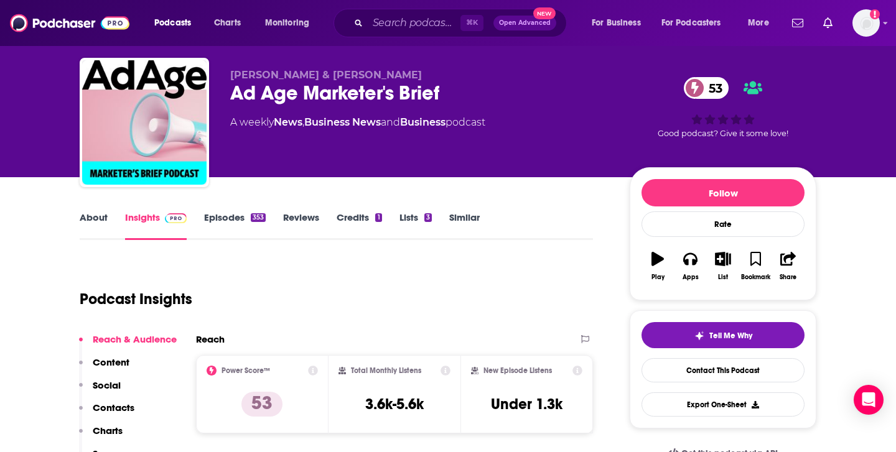
scroll to position [27, 0]
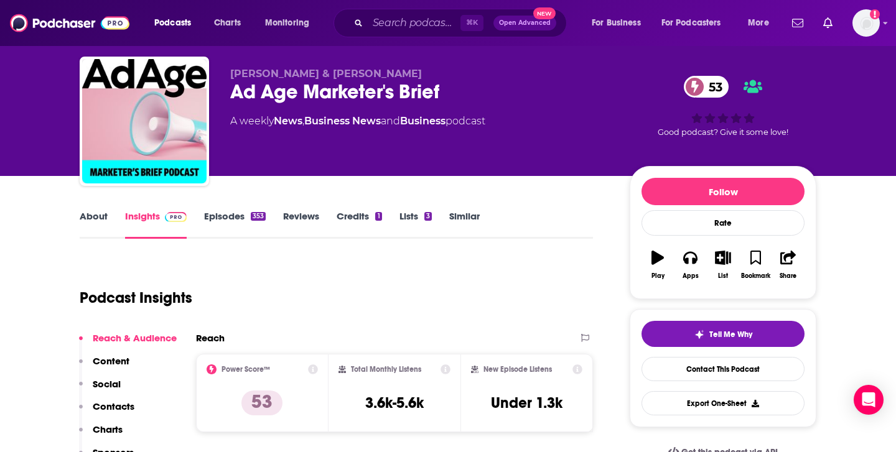
drag, startPoint x: 233, startPoint y: 69, endPoint x: 361, endPoint y: 77, distance: 128.4
click at [361, 77] on span "[PERSON_NAME] & [PERSON_NAME]" at bounding box center [326, 74] width 192 height 12
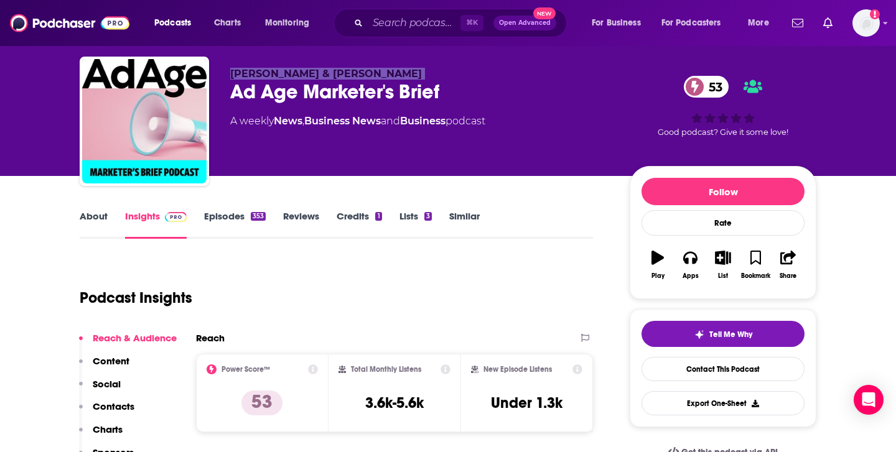
copy p "[PERSON_NAME] & [PERSON_NAME]"
click at [401, 26] on input "Search podcasts, credits, & more..." at bounding box center [414, 23] width 93 height 20
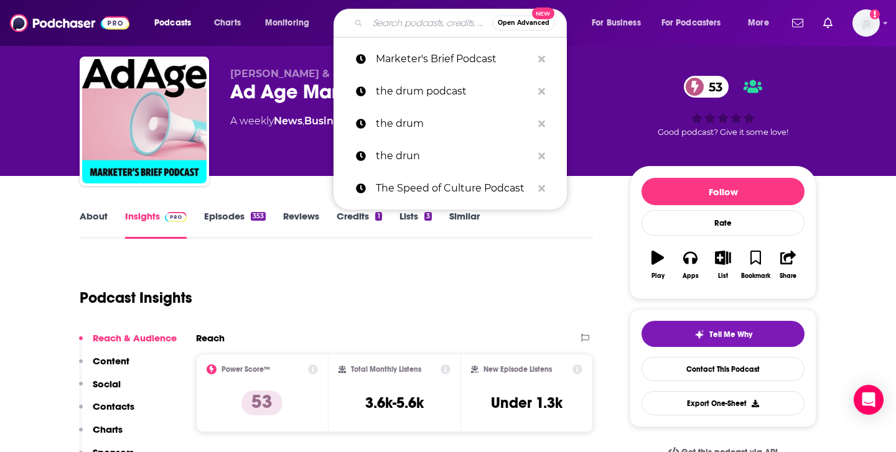
paste input "The Speed of Culture Podcast"
type input "The Speed of Culture Podcast"
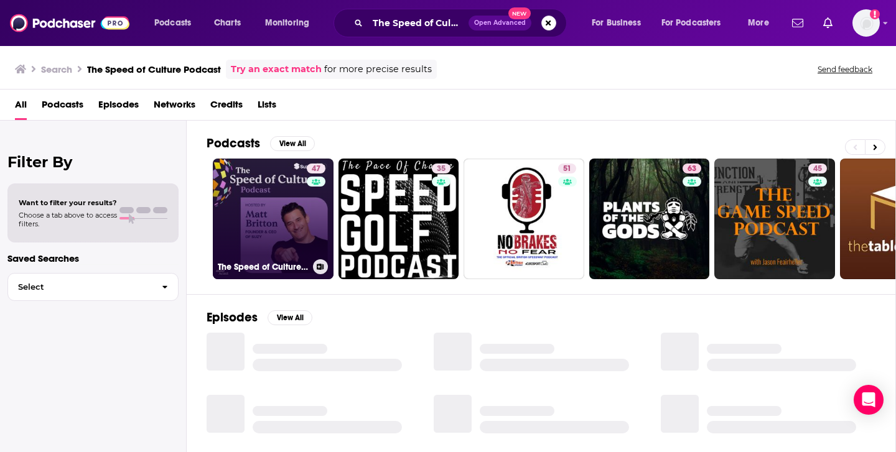
click at [305, 225] on link "47 The Speed of Culture Podcast" at bounding box center [273, 219] width 121 height 121
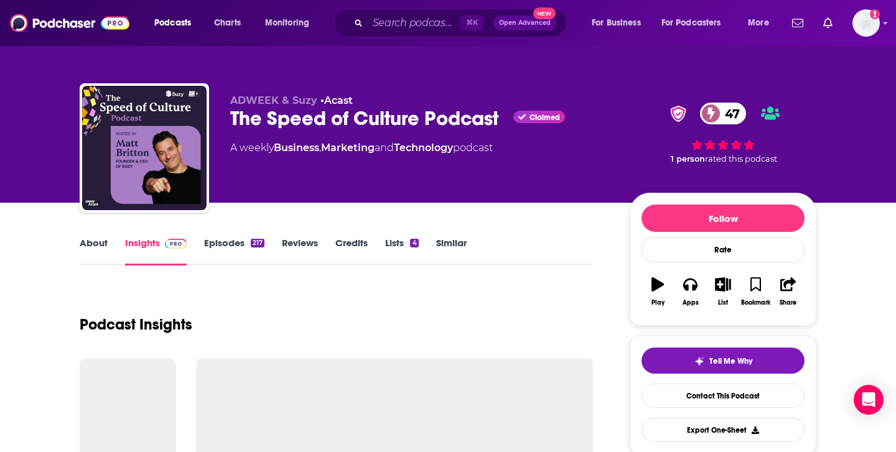
click at [293, 100] on span "ADWEEK & Suzy" at bounding box center [273, 101] width 87 height 12
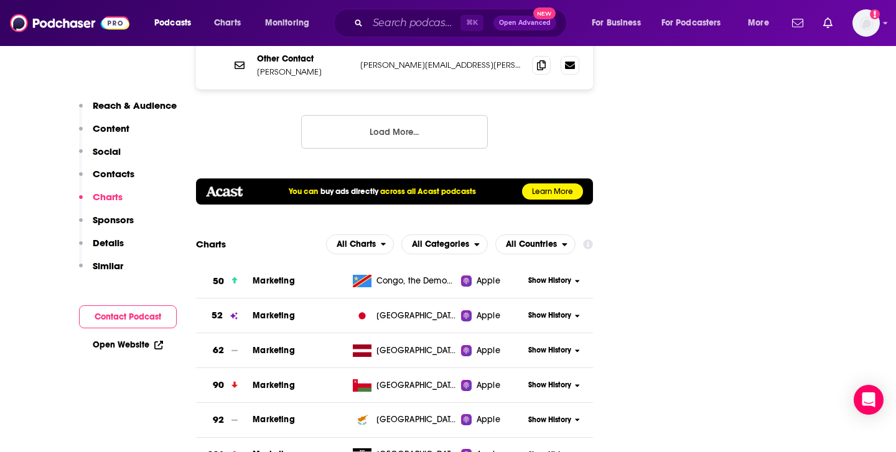
scroll to position [1586, 0]
